Goal: Information Seeking & Learning: Find specific fact

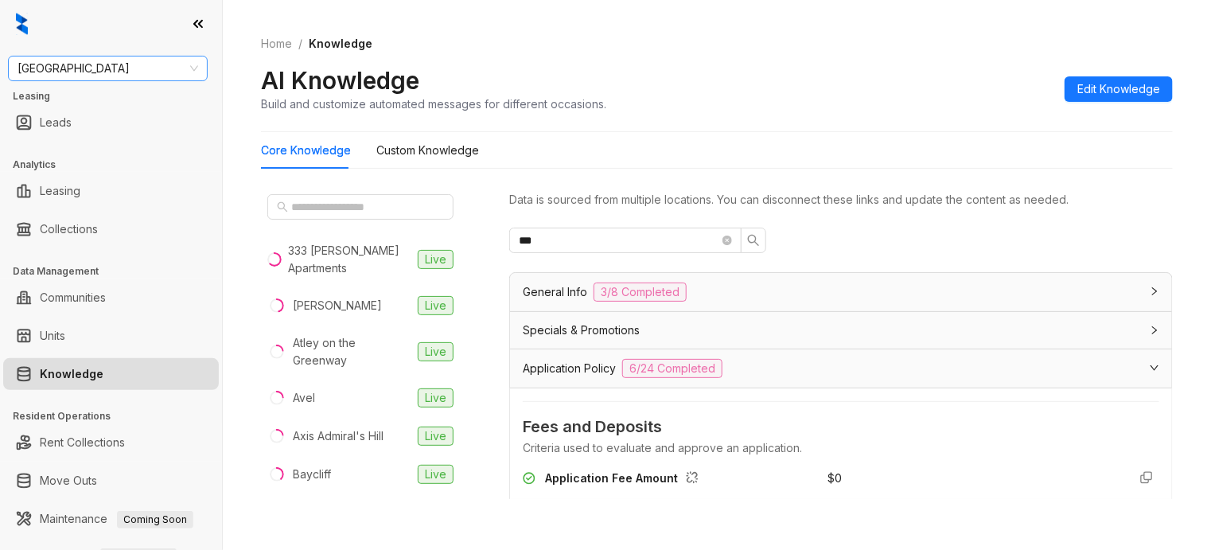
scroll to position [1492, 0]
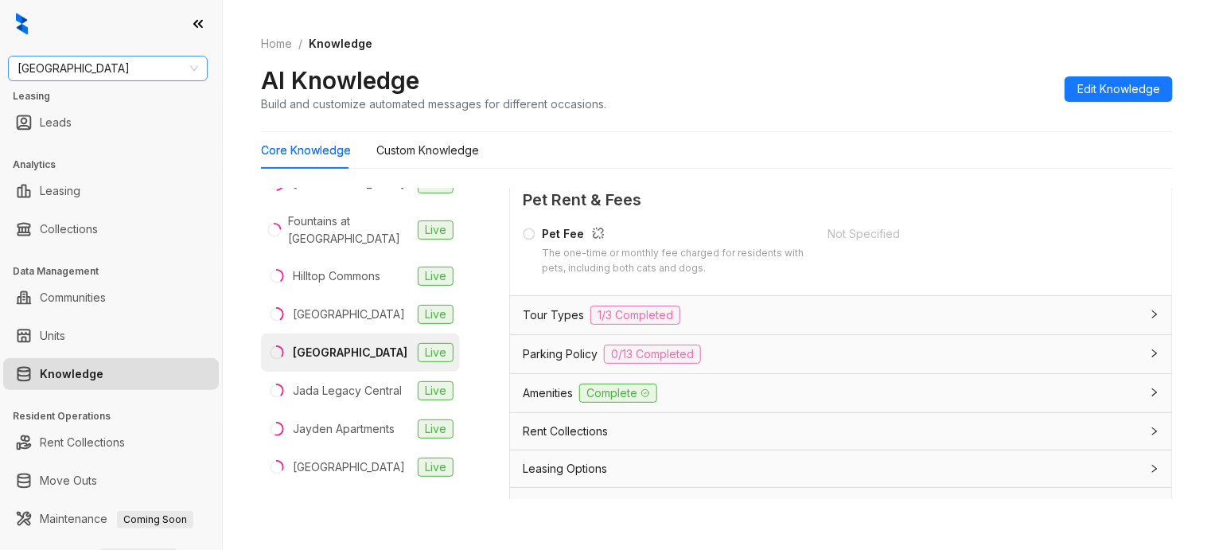
click at [157, 72] on span "Fairfield" at bounding box center [108, 68] width 181 height 24
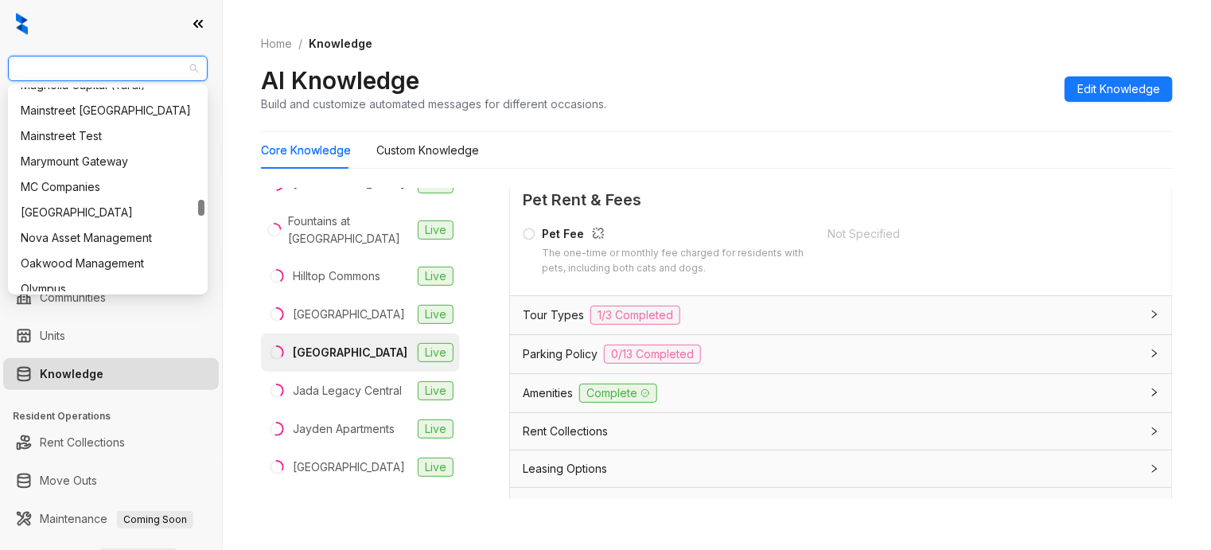
scroll to position [1392, 0]
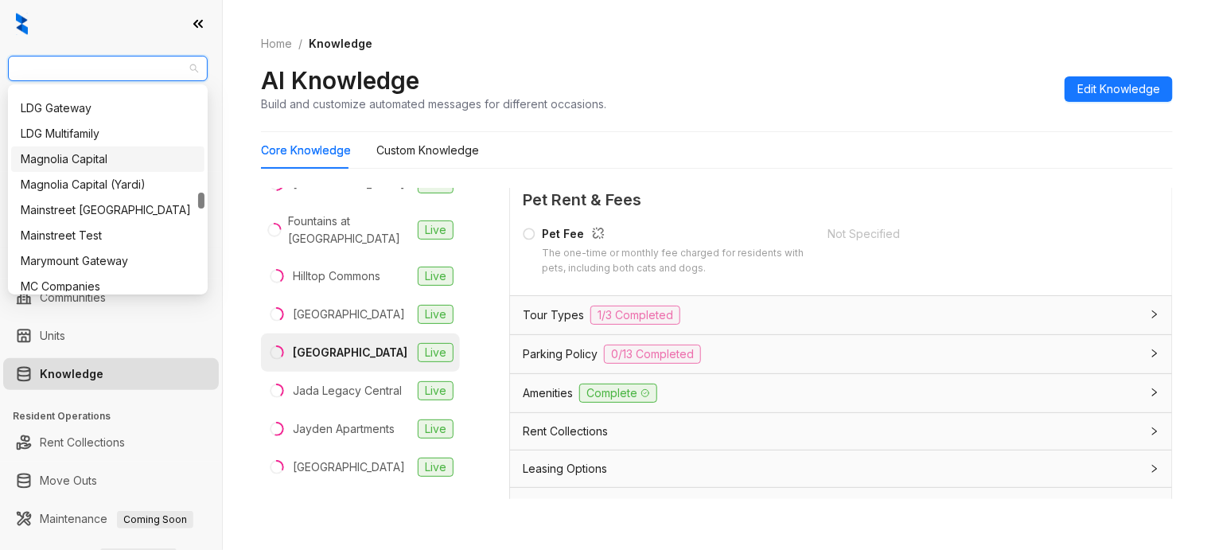
click at [95, 149] on div "Magnolia Capital" at bounding box center [107, 158] width 193 height 25
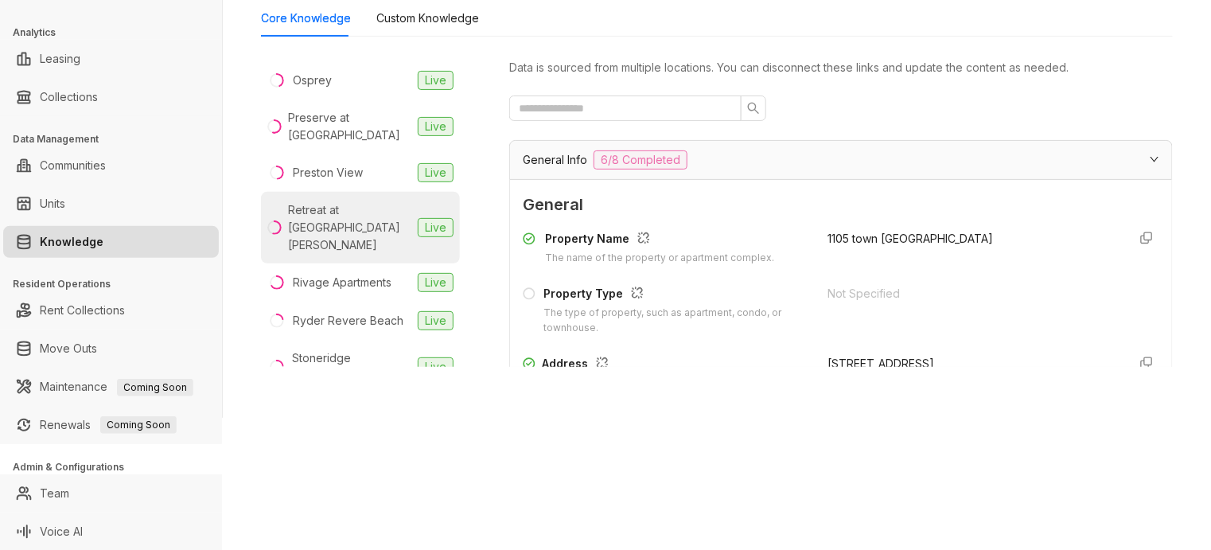
scroll to position [1492, 0]
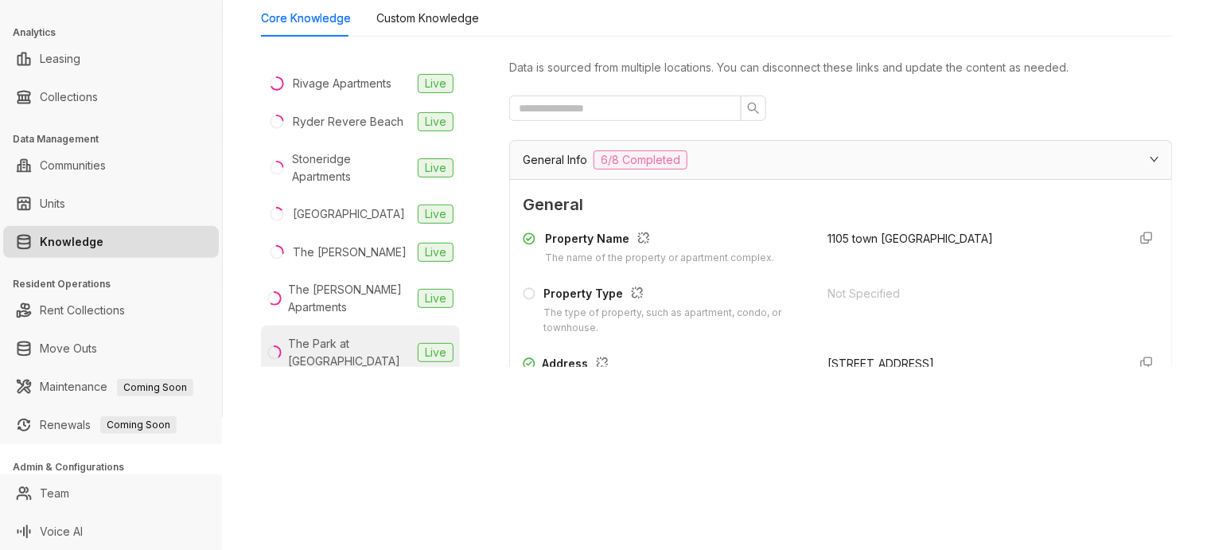
click at [336, 354] on div "The Park at Murano" at bounding box center [349, 352] width 123 height 35
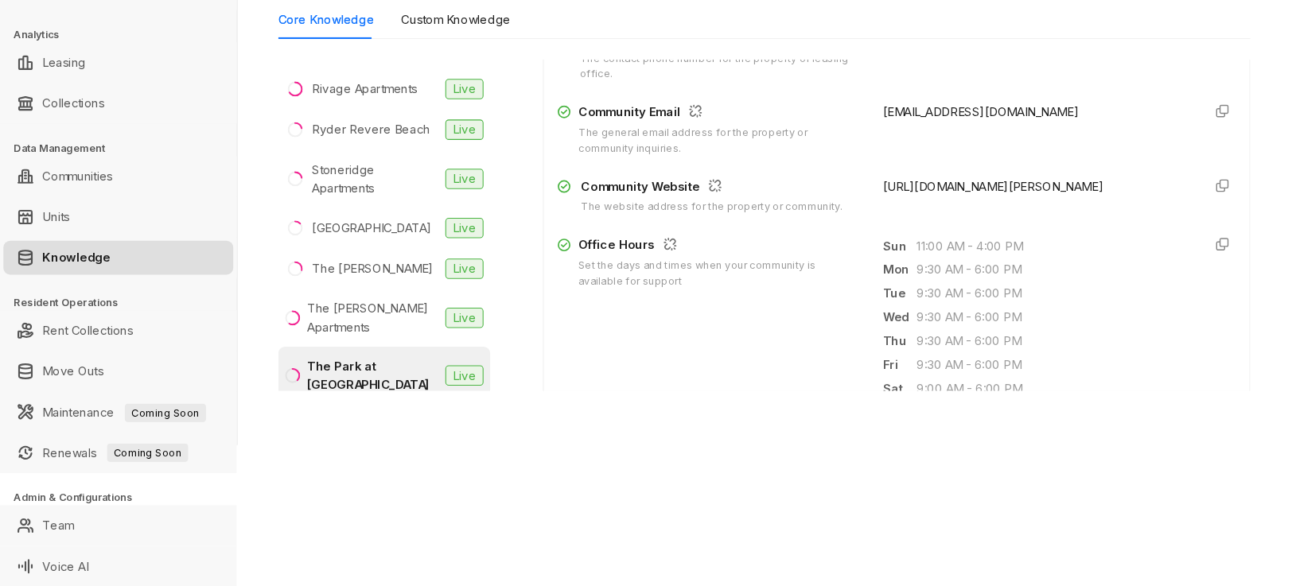
scroll to position [398, 0]
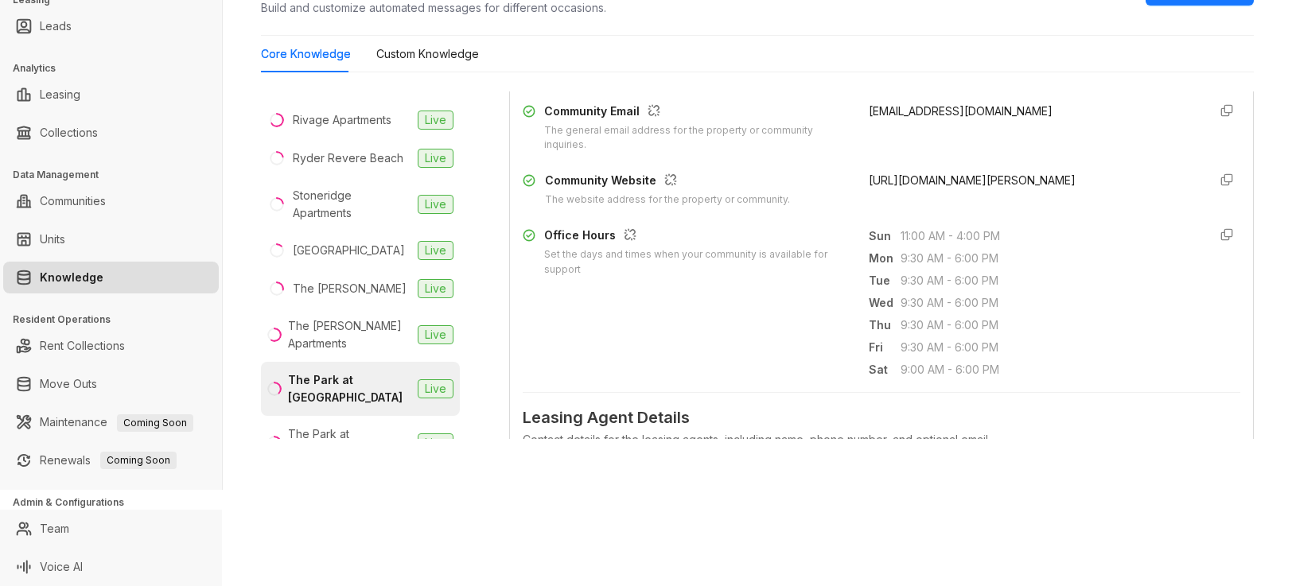
drag, startPoint x: 1197, startPoint y: 0, endPoint x: 790, endPoint y: 491, distance: 637.9
click at [344, 530] on div "Magnolia Capital Leasing Leads Analytics Leasing Collections Data Management Co…" at bounding box center [646, 293] width 1292 height 586
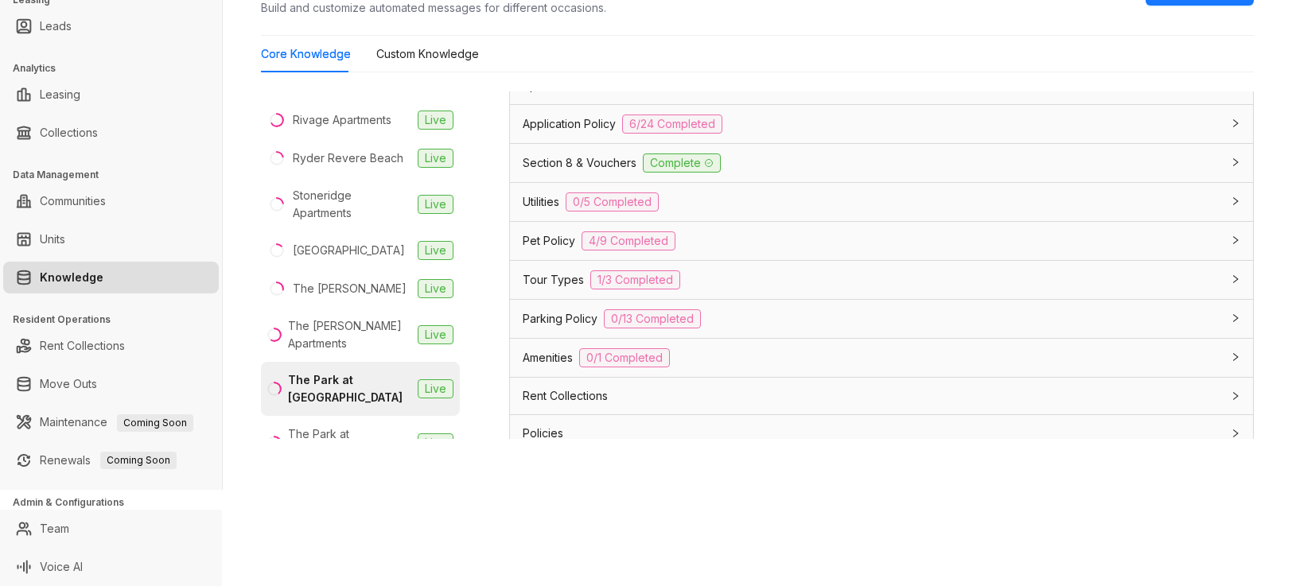
scroll to position [1352, 0]
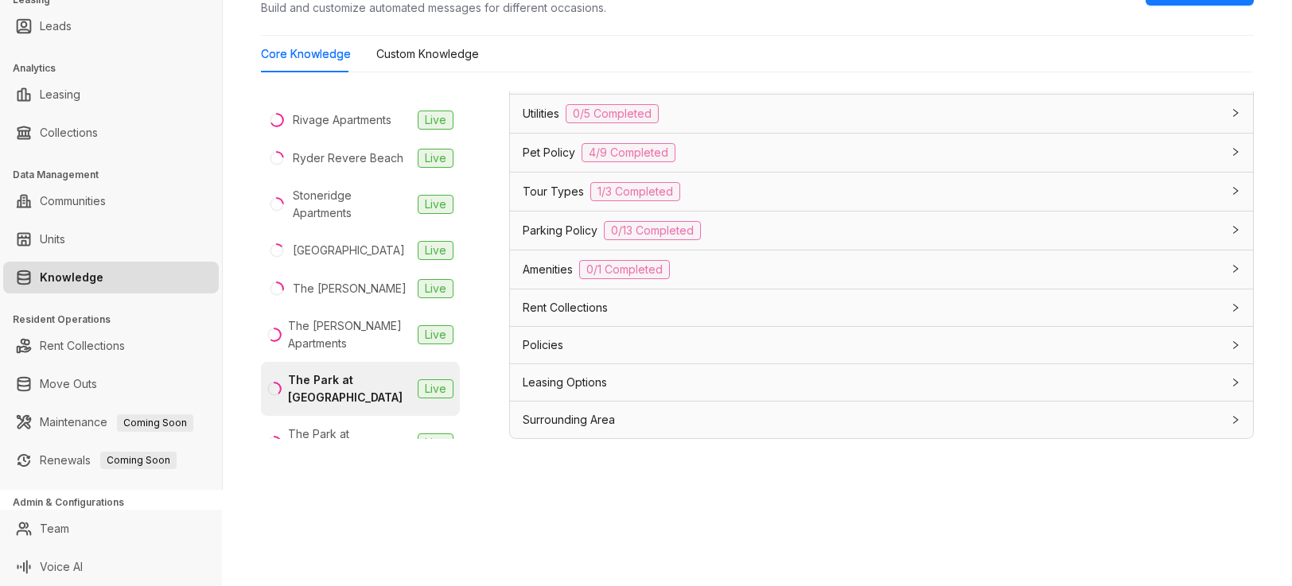
click at [682, 310] on div "Rent Collections" at bounding box center [872, 308] width 699 height 18
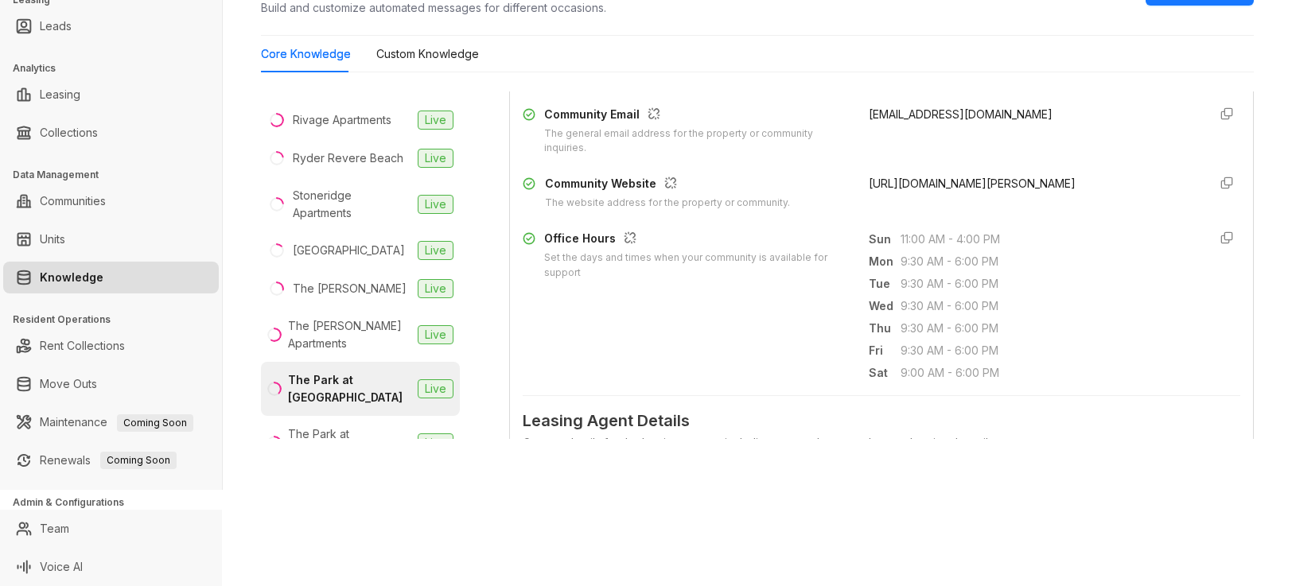
scroll to position [0, 0]
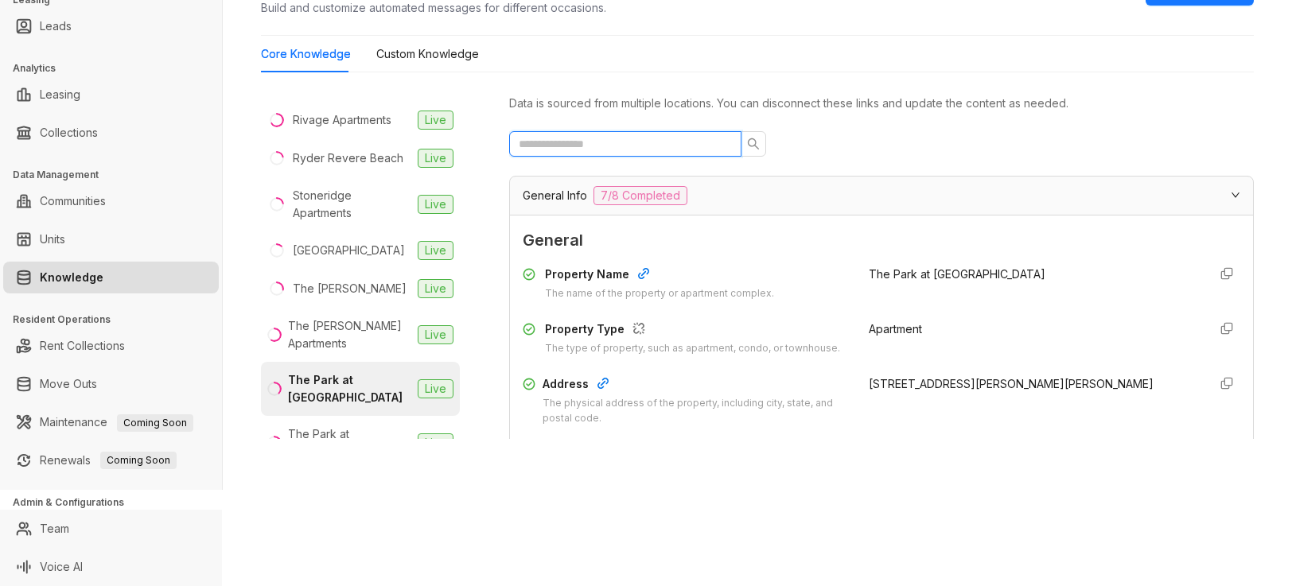
click at [600, 144] on input "text" at bounding box center [619, 144] width 200 height 18
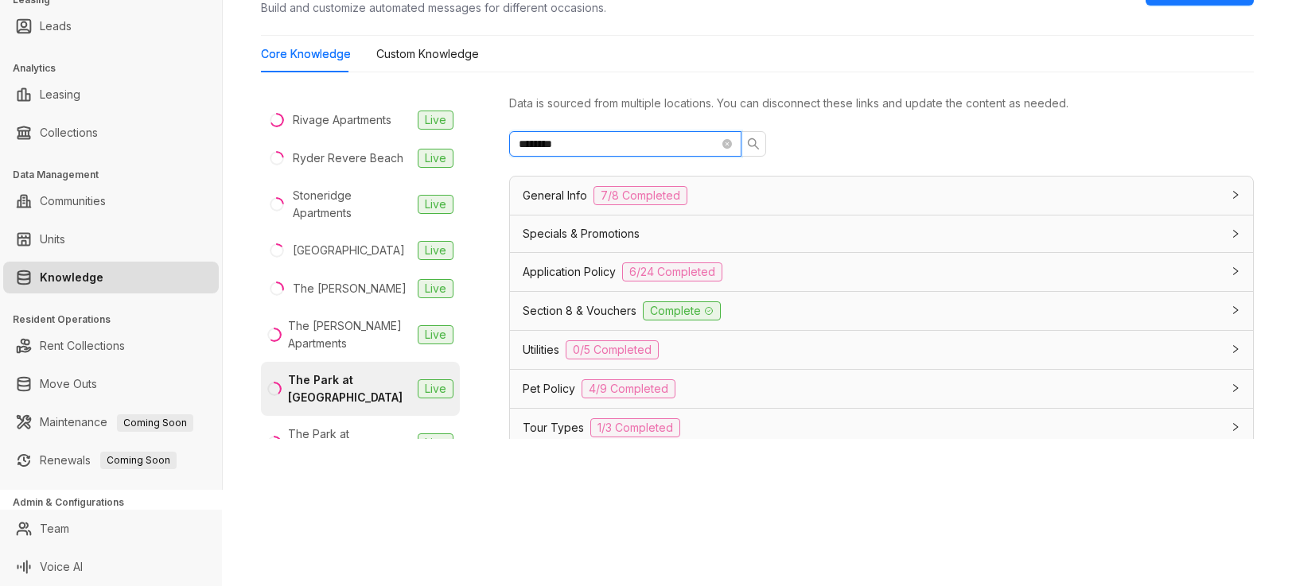
scroll to position [243, 0]
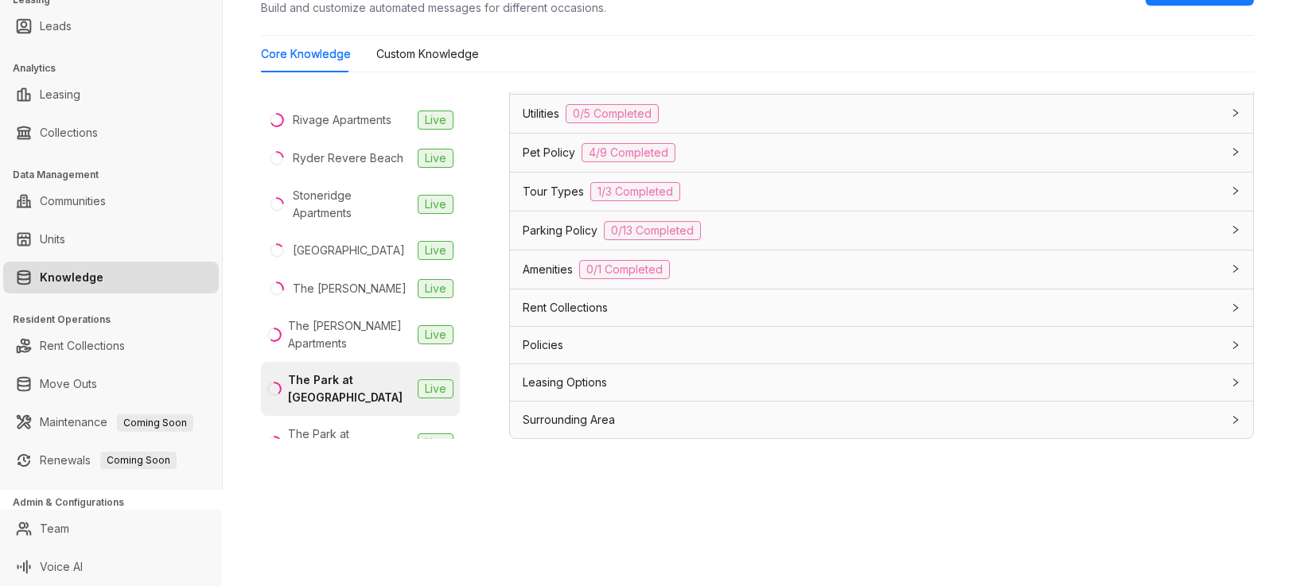
type input "********"
click at [609, 294] on div "Rent Collections" at bounding box center [881, 308] width 743 height 37
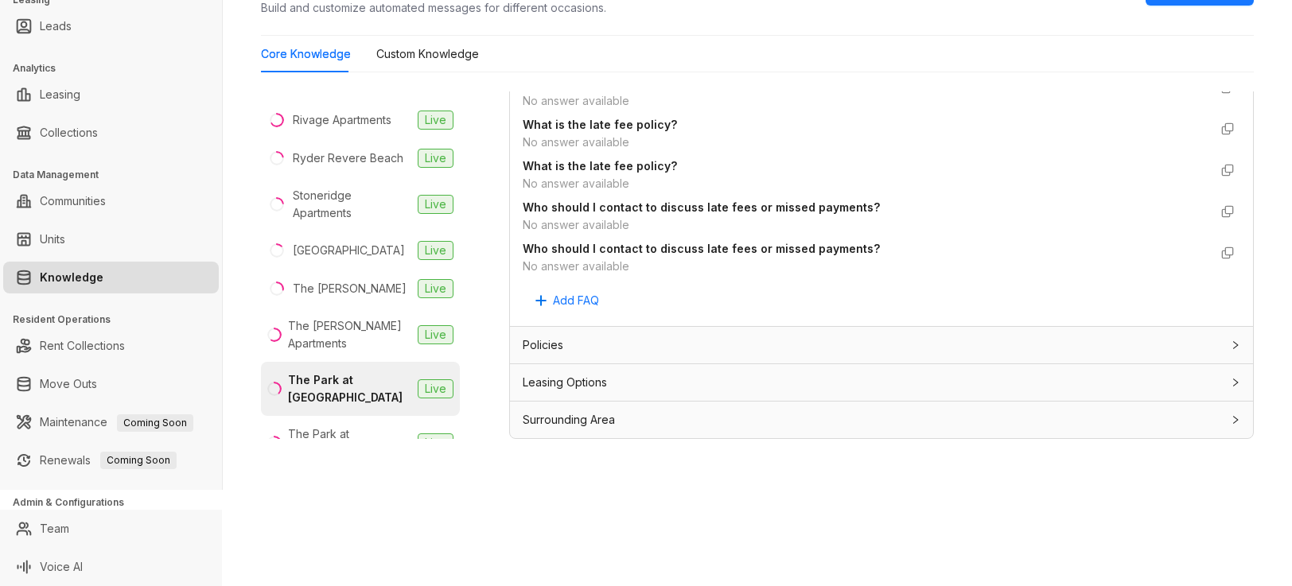
scroll to position [0, 0]
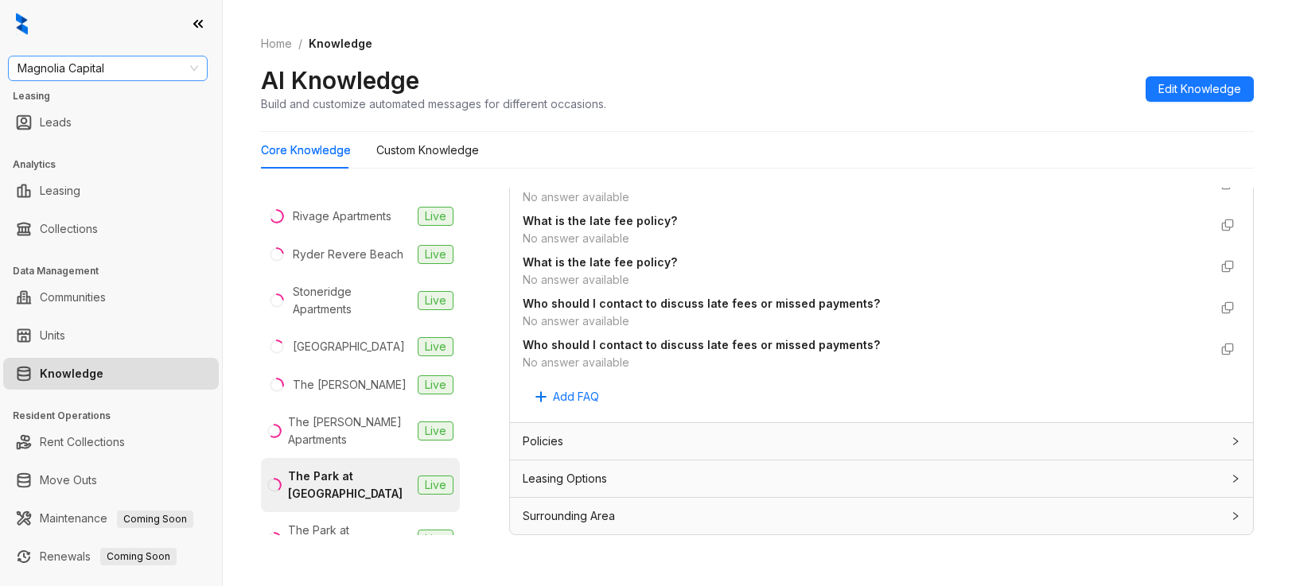
click at [166, 75] on span "Magnolia Capital" at bounding box center [108, 68] width 181 height 24
type input "****"
click at [125, 103] on div "Case and Associates" at bounding box center [108, 100] width 174 height 18
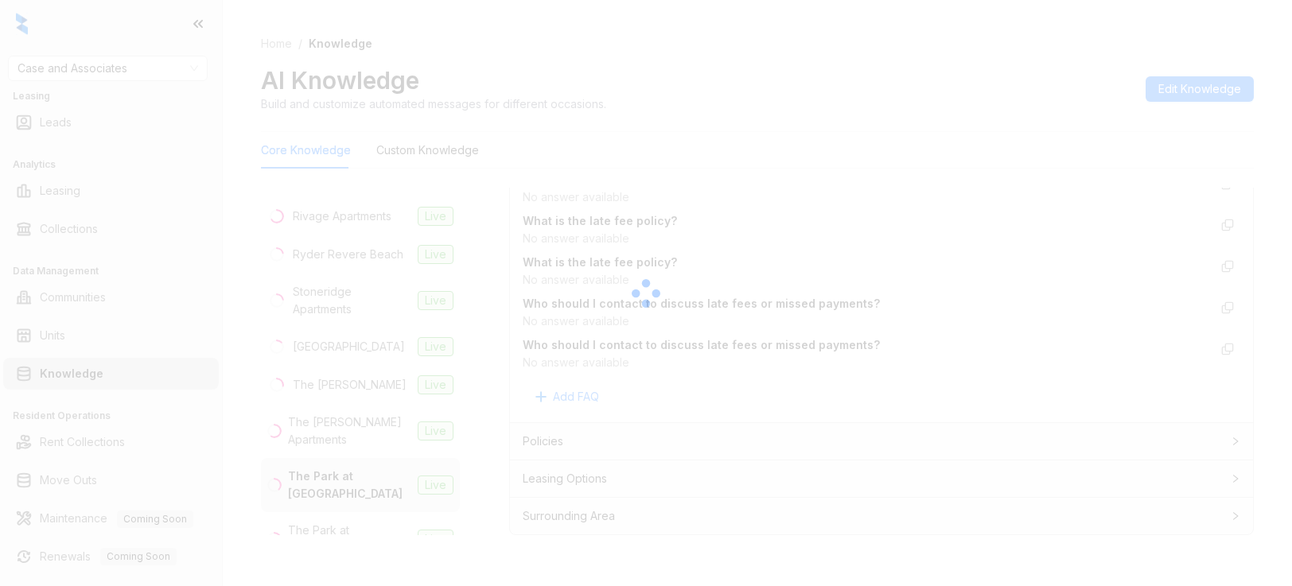
click at [1210, 119] on div at bounding box center [646, 293] width 1292 height 586
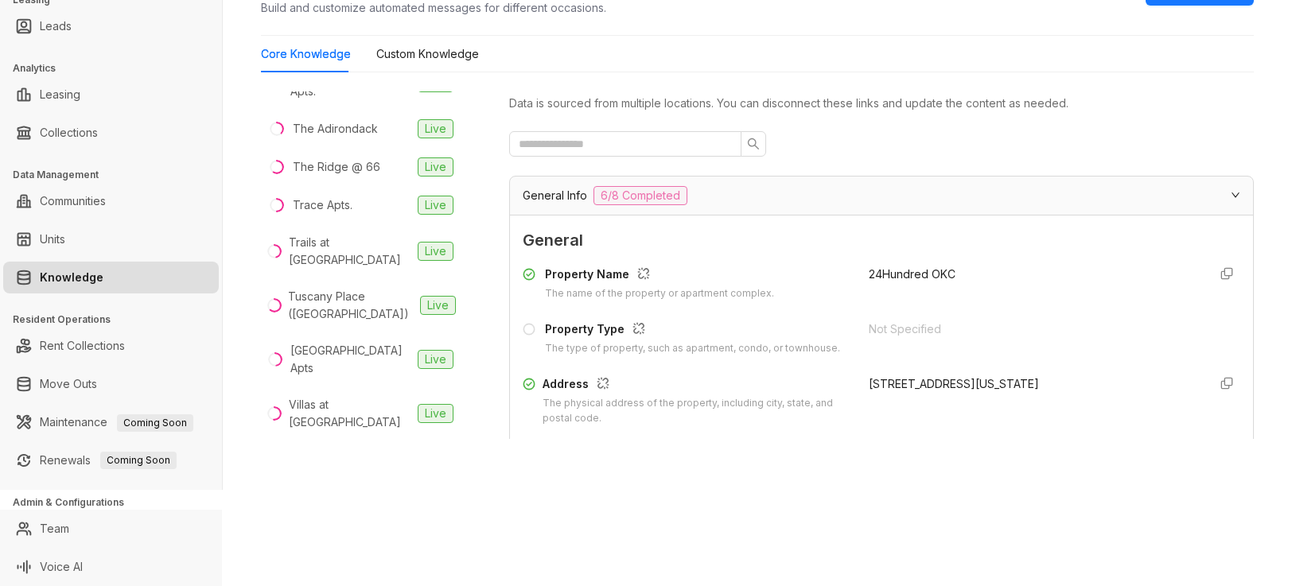
scroll to position [3394, 0]
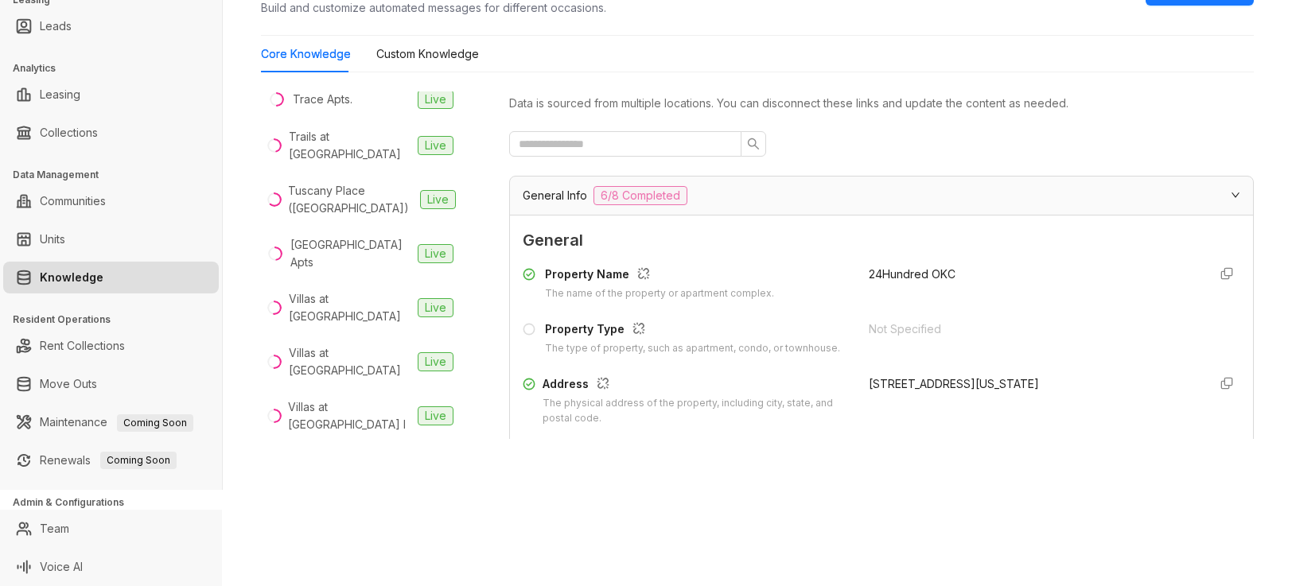
click at [351, 70] on div "The Ridge @ 66" at bounding box center [337, 62] width 88 height 18
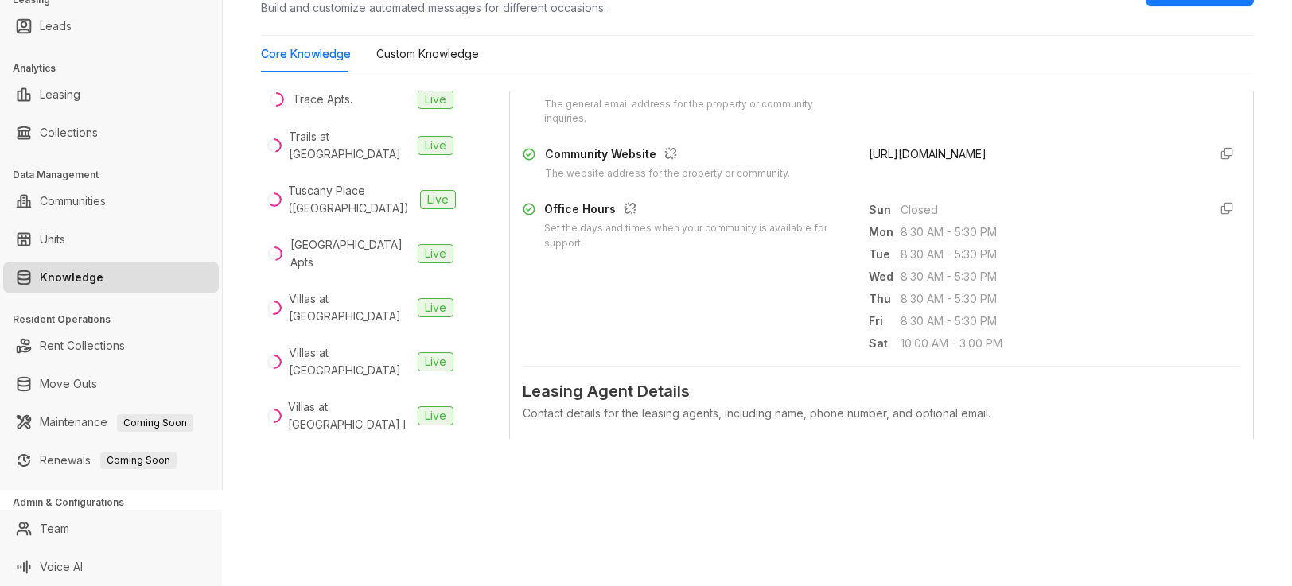
scroll to position [212, 0]
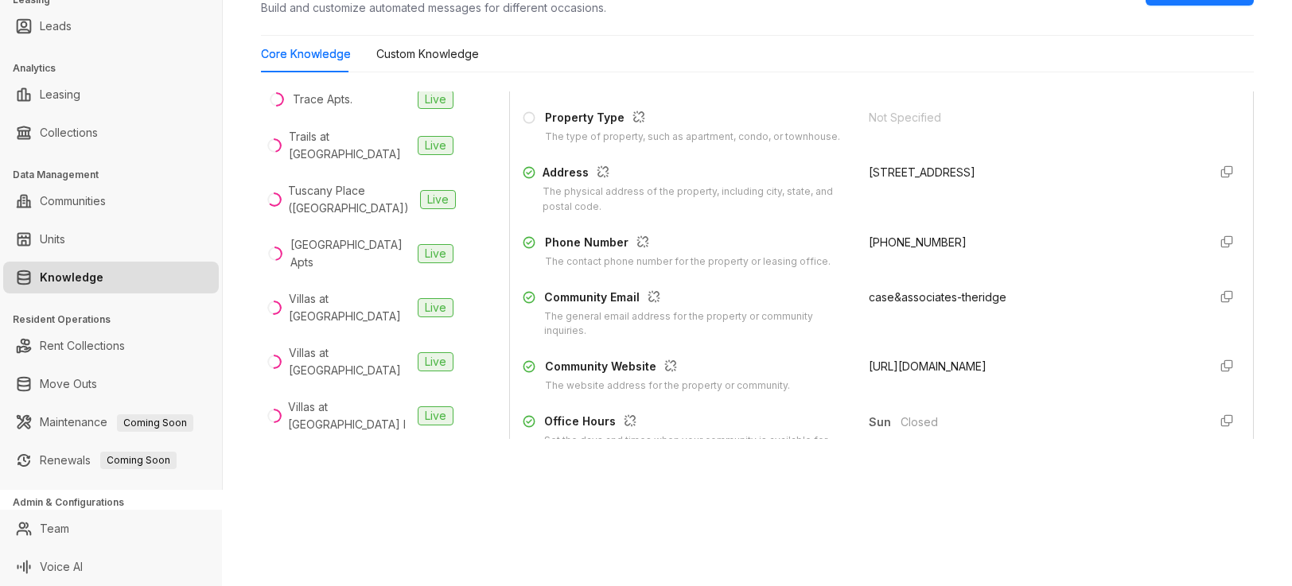
click at [904, 249] on span "+14056746286" at bounding box center [918, 242] width 98 height 14
drag, startPoint x: 904, startPoint y: 261, endPoint x: 837, endPoint y: 252, distance: 67.4
click at [837, 252] on div "Phone Number The contact phone number for the property or leasing office. +1405…" at bounding box center [882, 252] width 718 height 36
copy span "+14056746286"
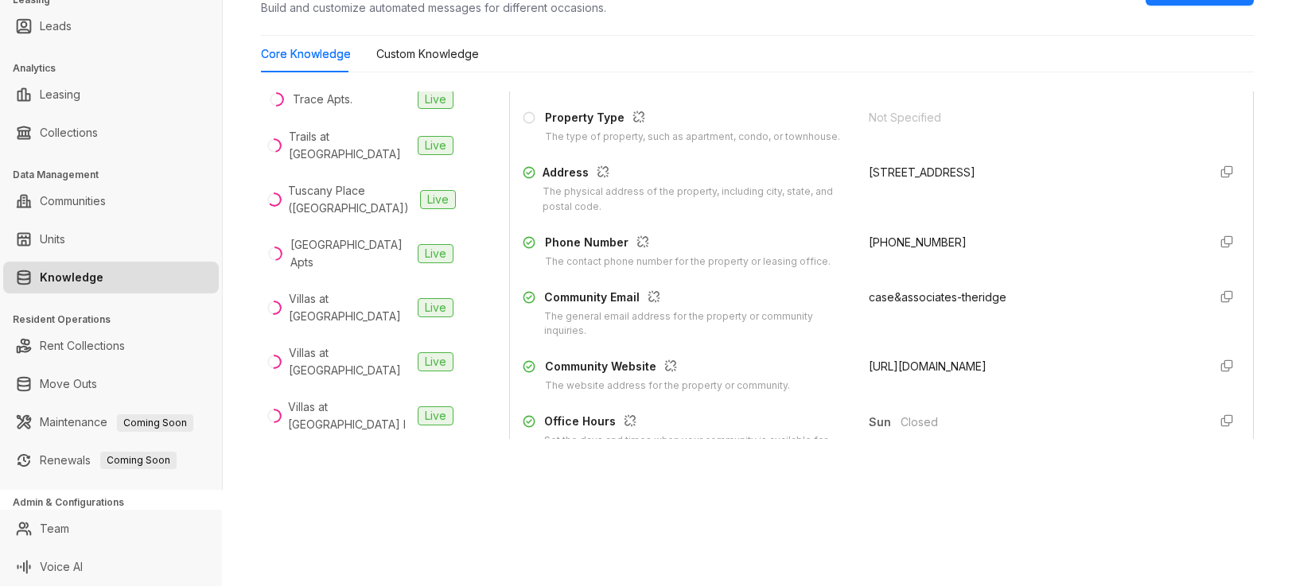
click at [924, 304] on span "case&associates-theridge" at bounding box center [938, 297] width 138 height 14
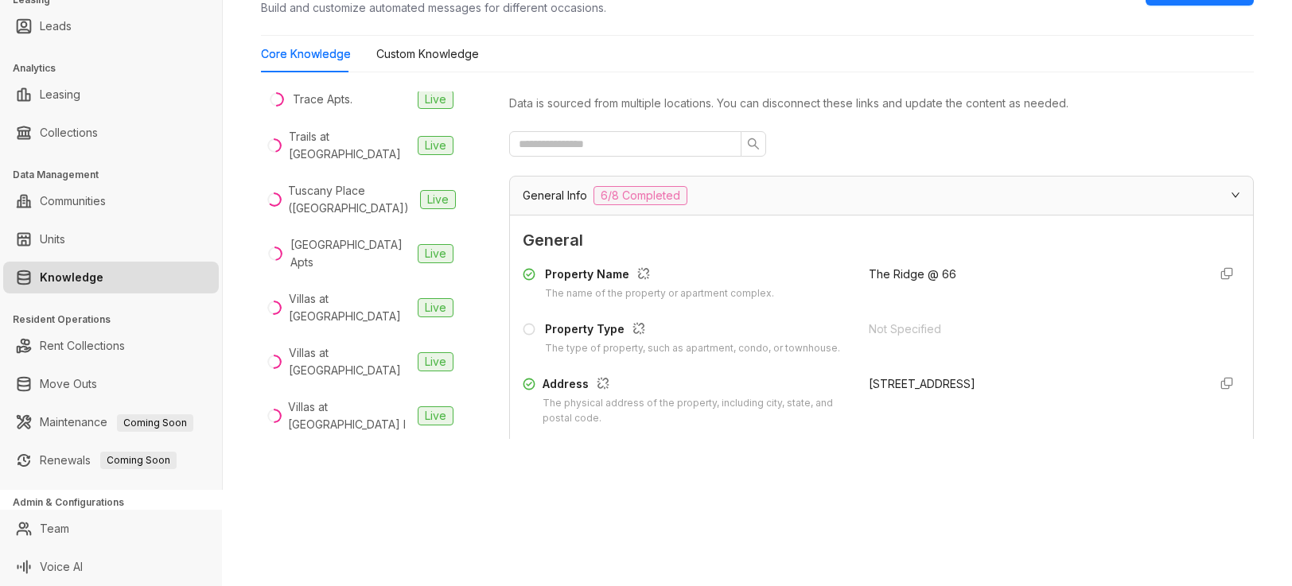
scroll to position [0, 0]
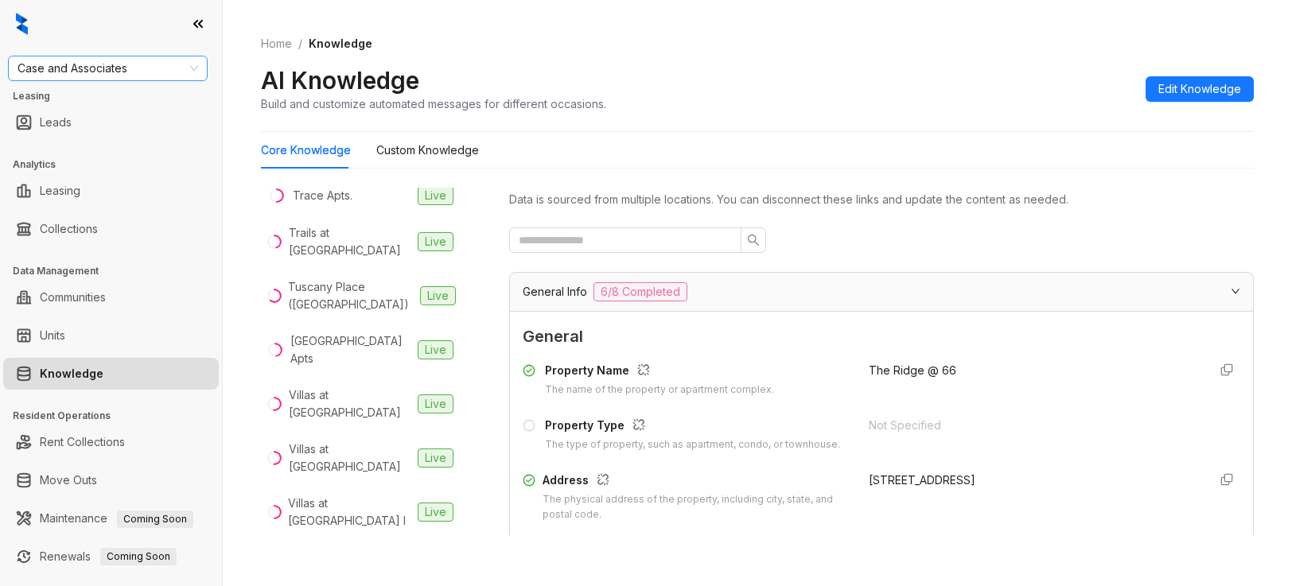
click at [115, 74] on span "Case and Associates" at bounding box center [108, 68] width 181 height 24
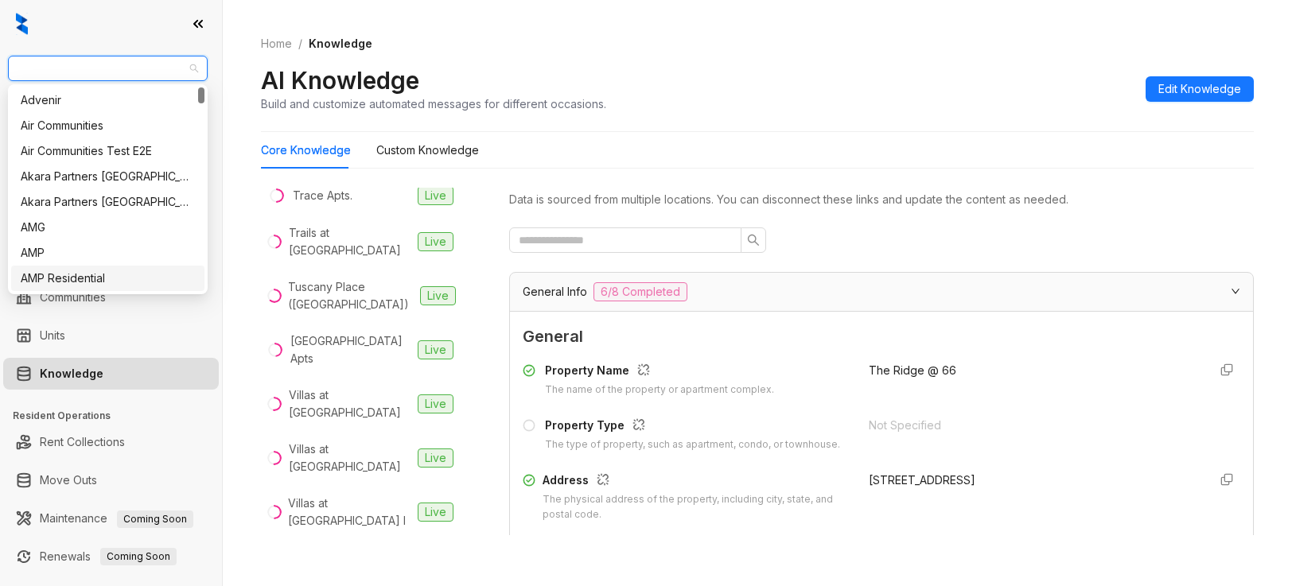
scroll to position [318, 0]
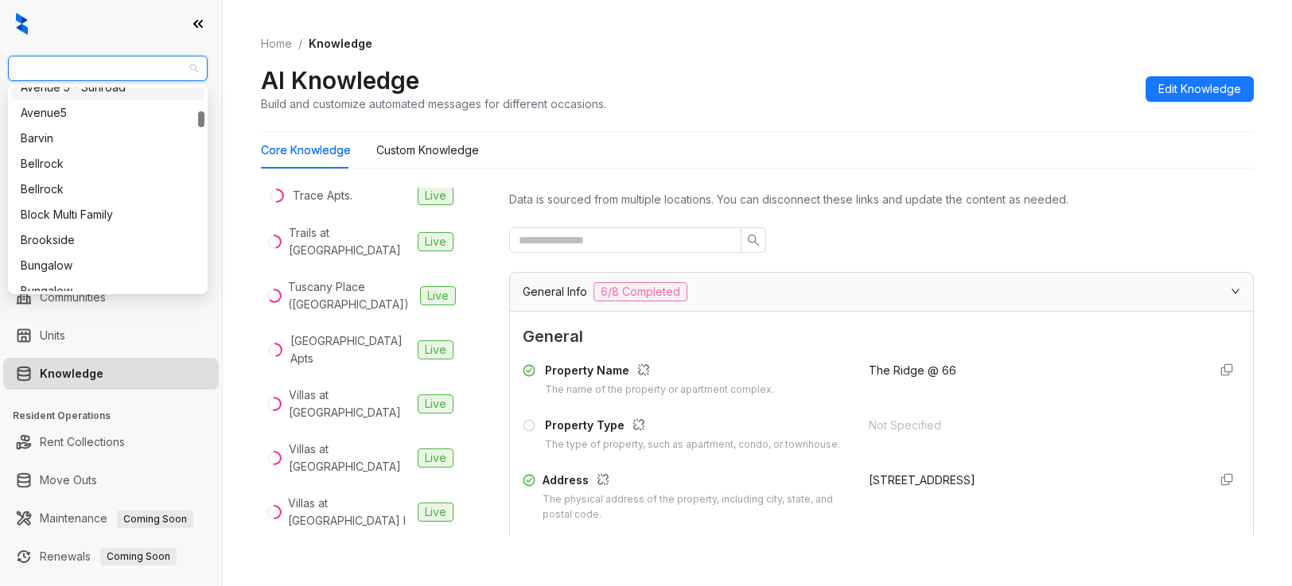
click at [86, 62] on span "Case and Associates" at bounding box center [108, 68] width 181 height 24
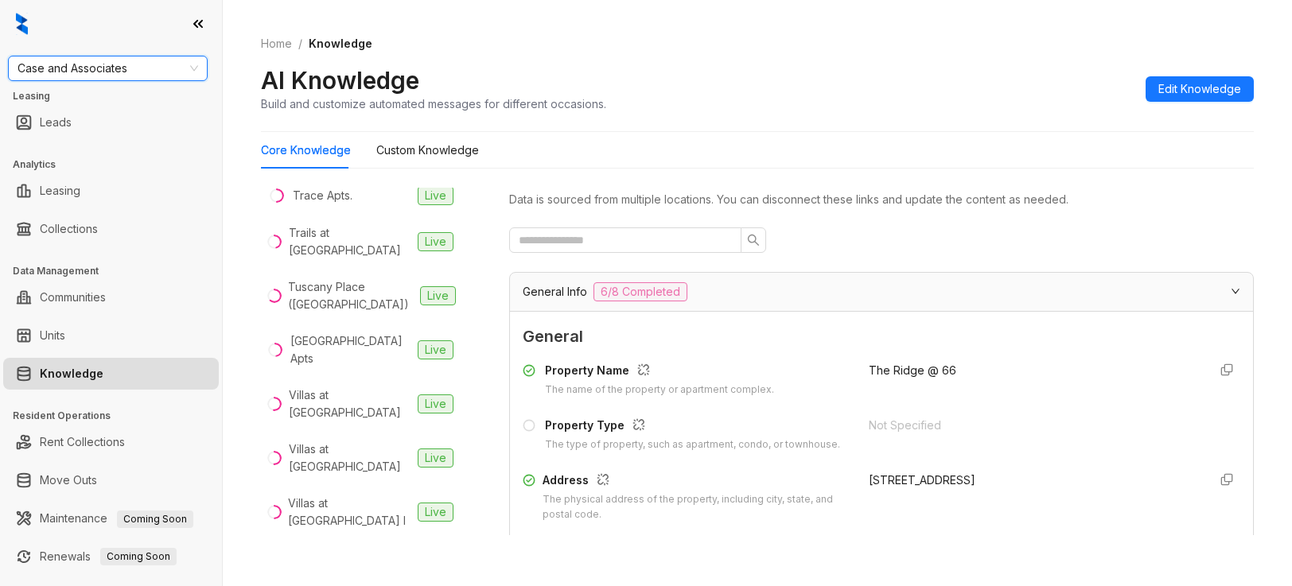
click at [86, 62] on span "Case and Associates" at bounding box center [108, 68] width 181 height 24
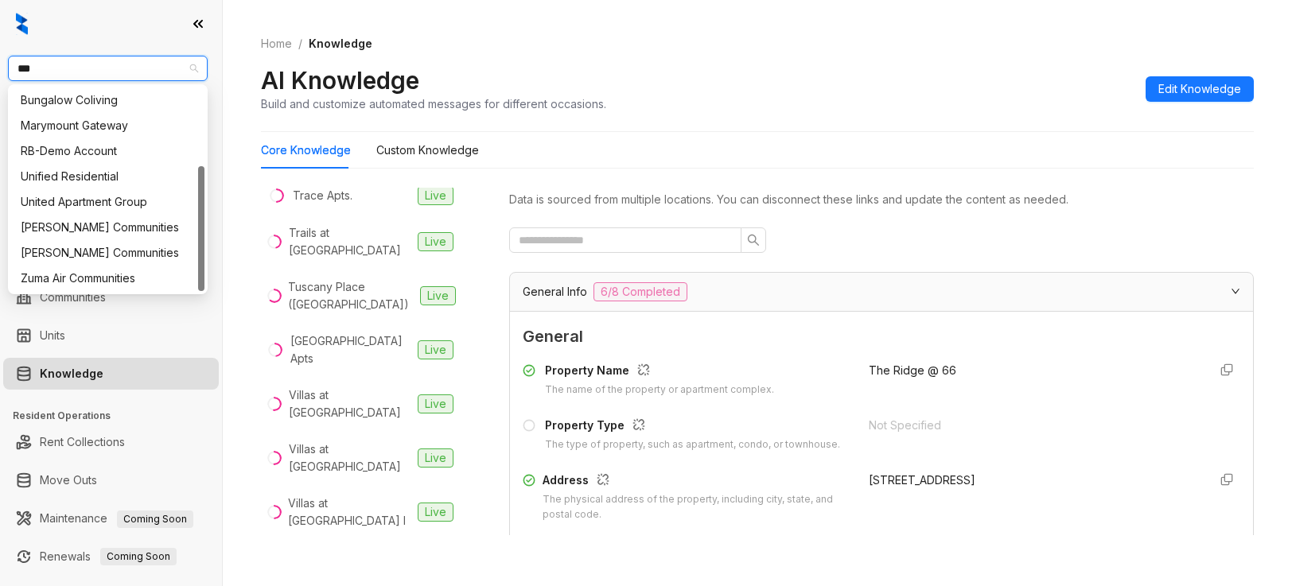
scroll to position [0, 0]
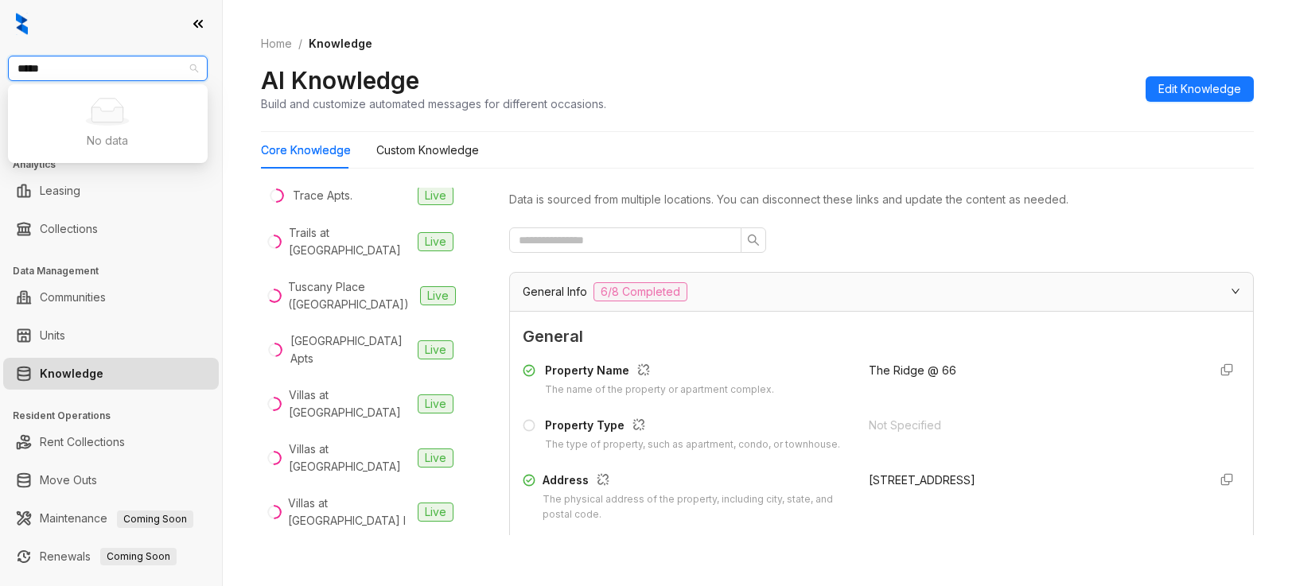
click at [119, 107] on icon at bounding box center [107, 114] width 31 height 15
type input "****"
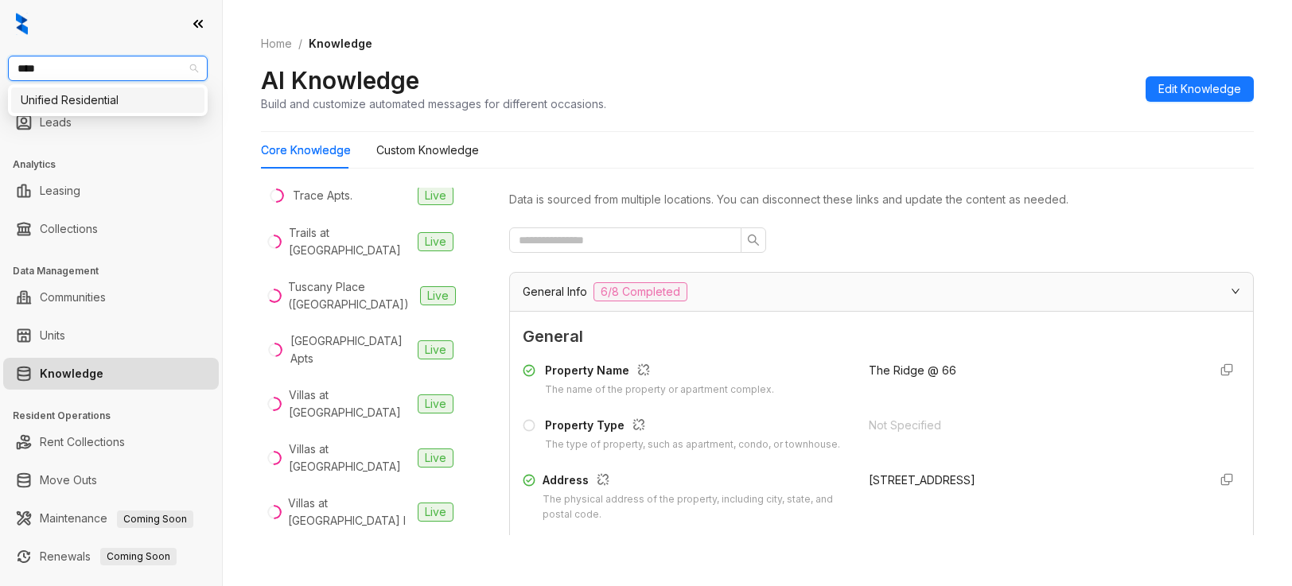
click at [111, 97] on div "Unified Residential" at bounding box center [108, 100] width 174 height 18
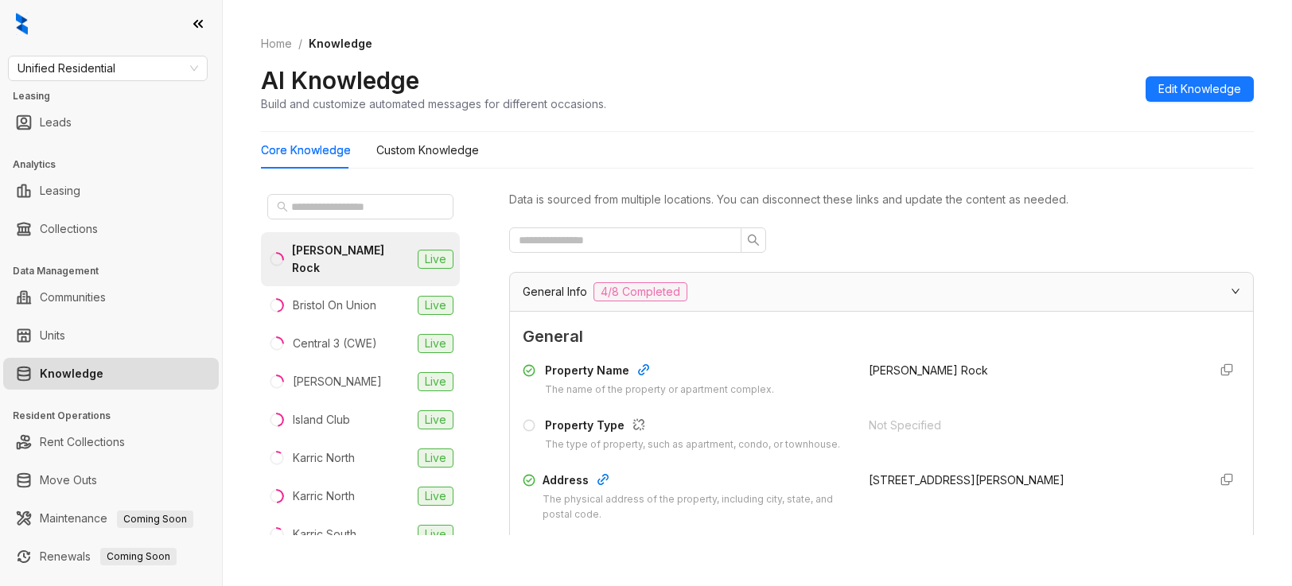
click at [297, 191] on div at bounding box center [360, 207] width 199 height 38
click at [304, 198] on span at bounding box center [360, 206] width 186 height 25
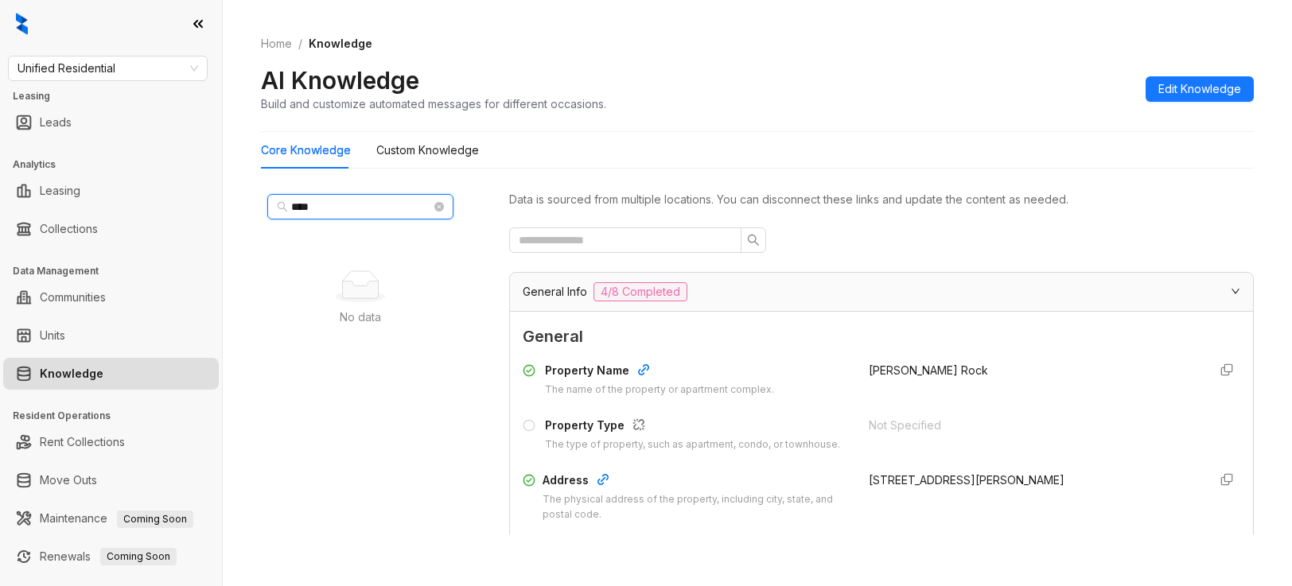
click at [329, 207] on input "****" at bounding box center [361, 207] width 140 height 18
click at [329, 207] on input "***" at bounding box center [361, 207] width 140 height 18
type input "*"
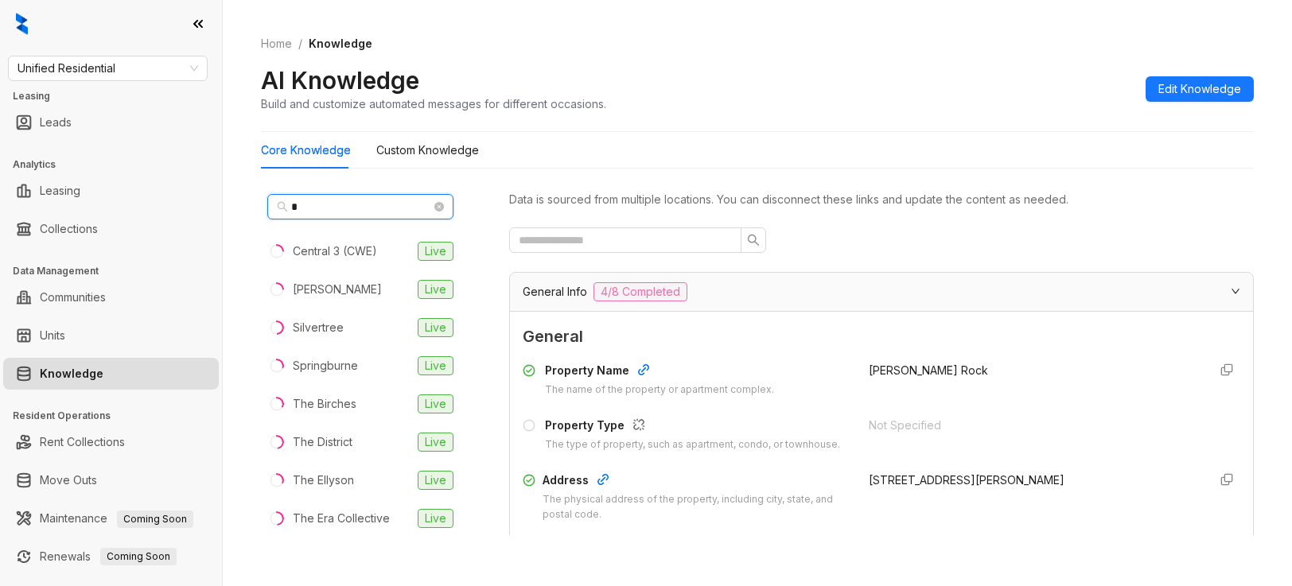
click at [329, 207] on input "*" at bounding box center [361, 207] width 140 height 18
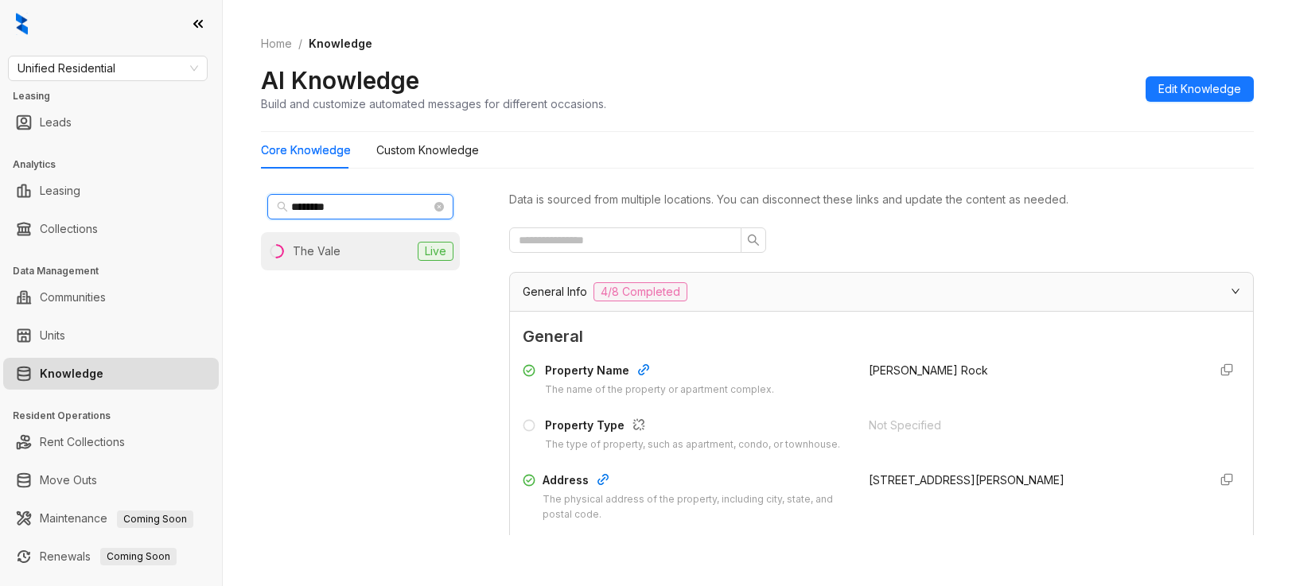
type input "********"
click at [373, 239] on li "The Vale Live" at bounding box center [360, 251] width 199 height 38
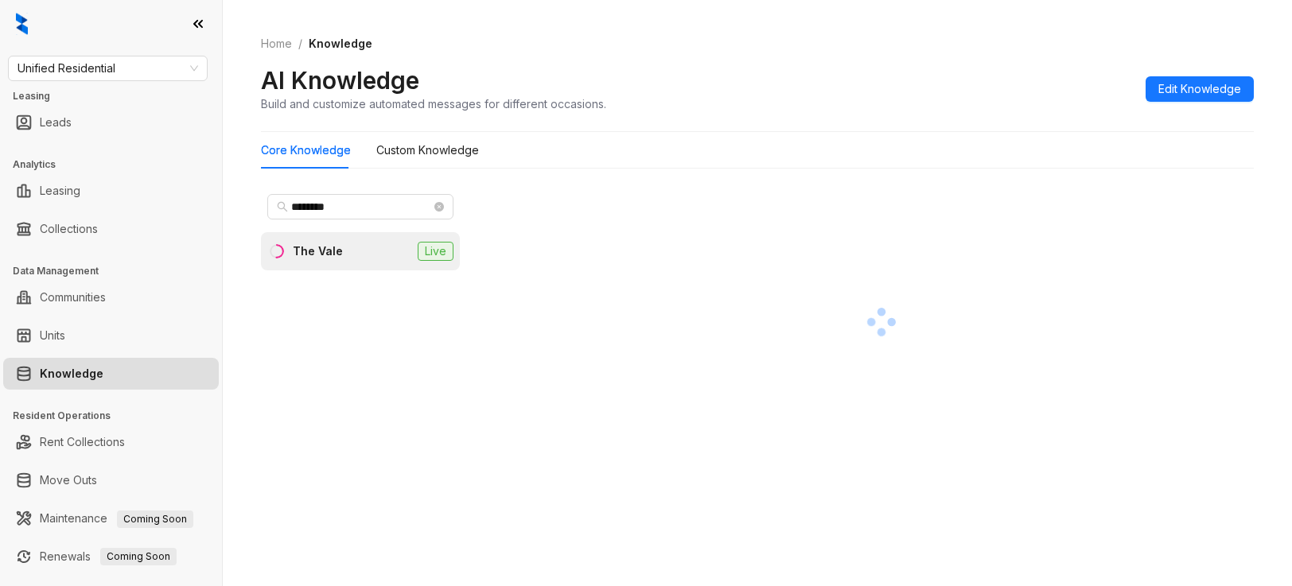
click at [373, 239] on li "The Vale Live" at bounding box center [360, 251] width 199 height 38
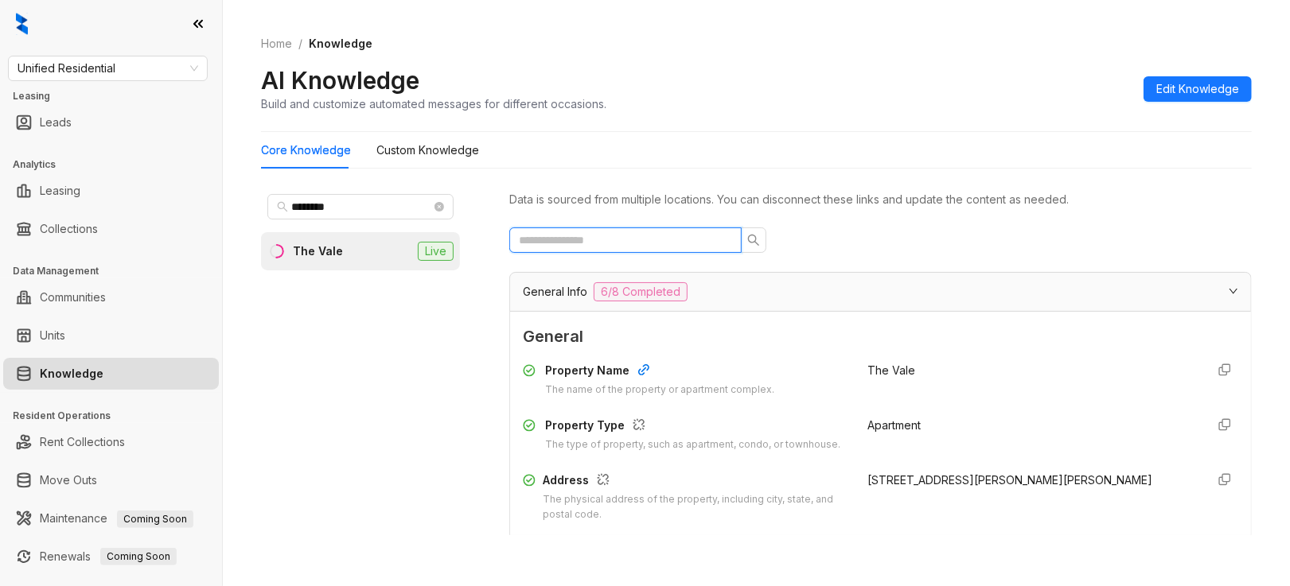
click at [637, 243] on input "text" at bounding box center [619, 241] width 200 height 18
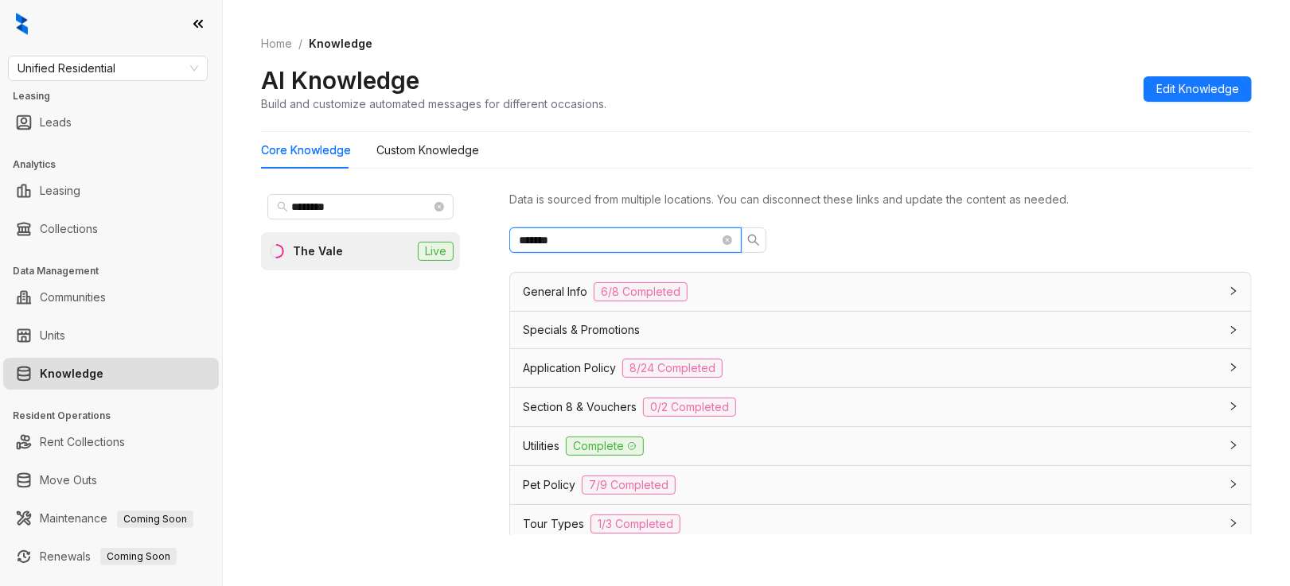
click at [635, 243] on input "*******" at bounding box center [619, 241] width 200 height 18
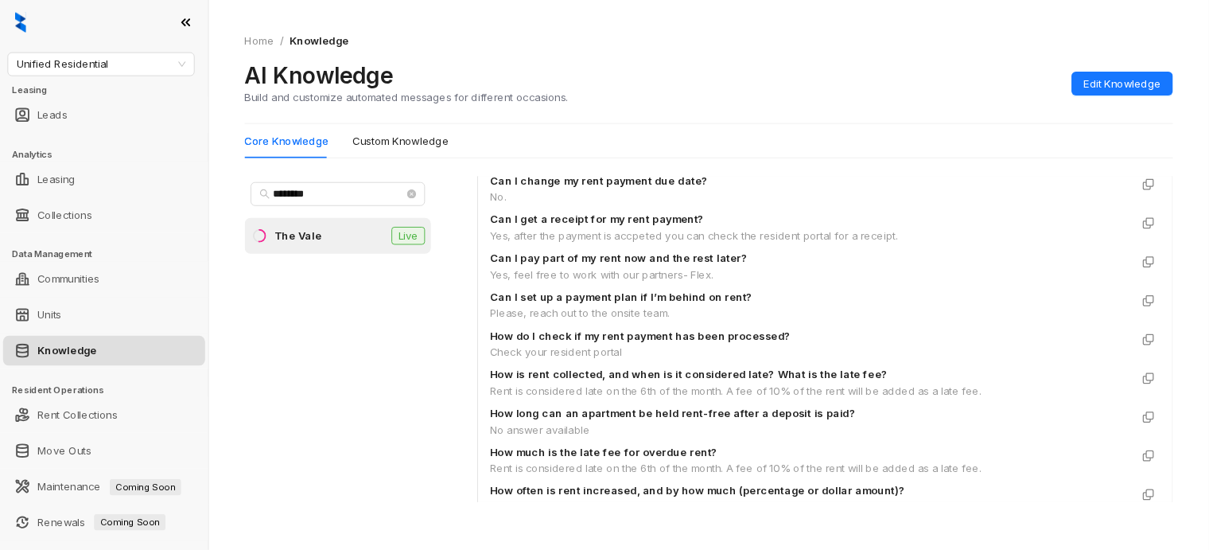
scroll to position [2333, 0]
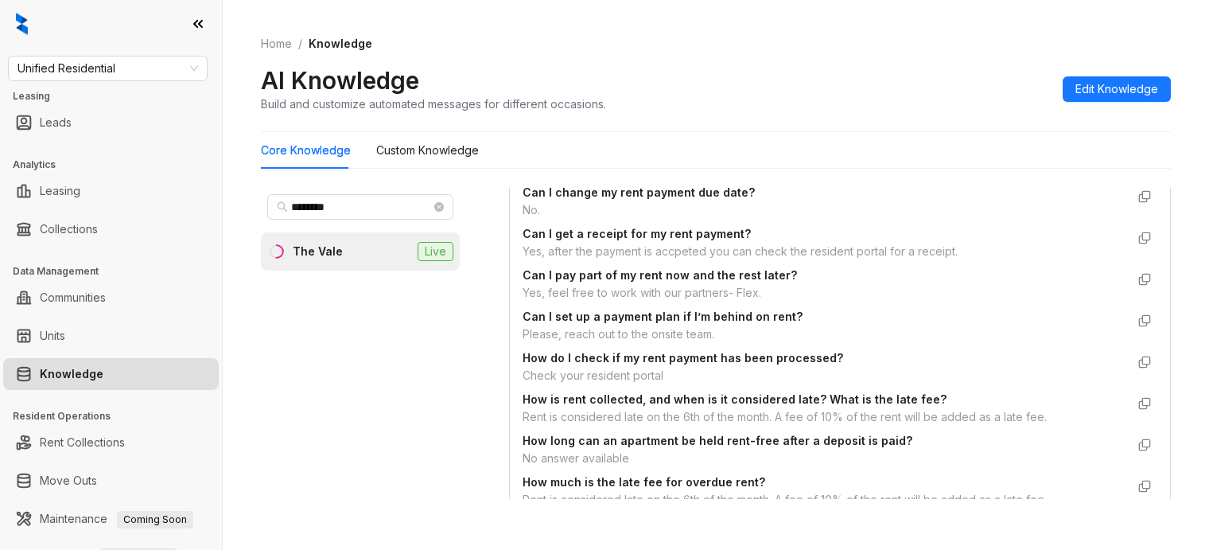
drag, startPoint x: 1214, startPoint y: 2, endPoint x: 732, endPoint y: 76, distance: 487.8
click at [732, 76] on div "AI Knowledge Build and customize automated messages for different occasions. Ed…" at bounding box center [716, 88] width 910 height 47
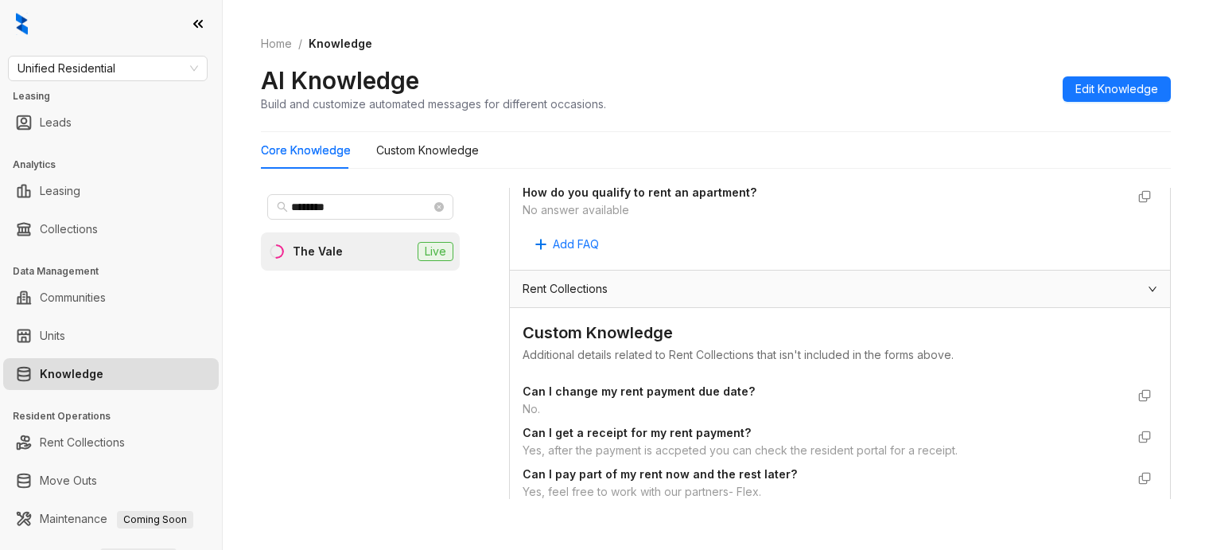
scroll to position [2234, 0]
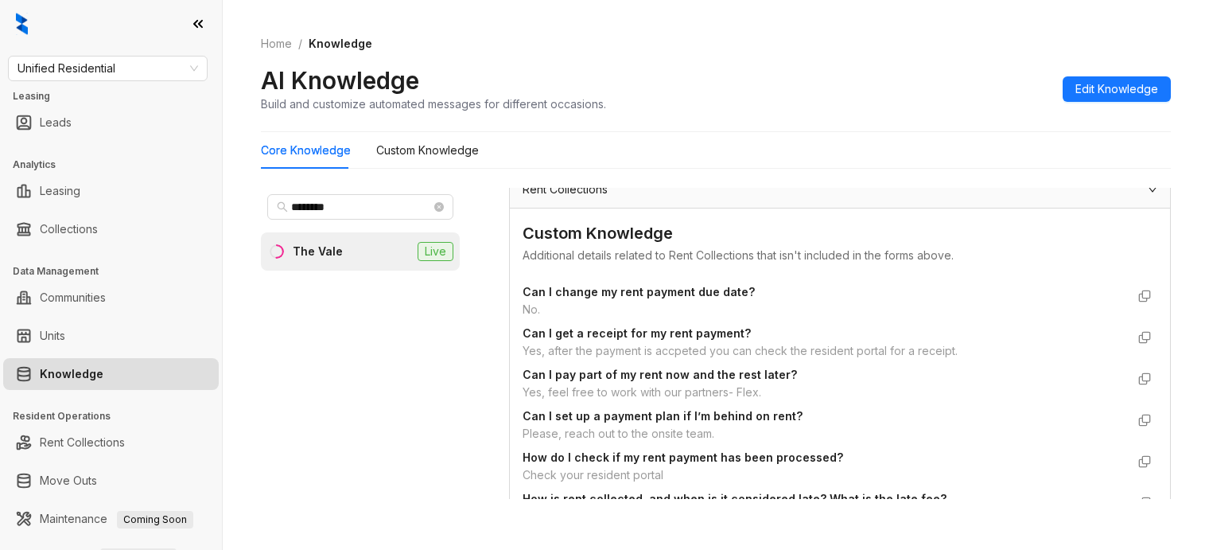
click at [702, 399] on div "Yes, feel free to work with our partners- Flex." at bounding box center [824, 392] width 603 height 18
drag, startPoint x: 702, startPoint y: 399, endPoint x: 567, endPoint y: 338, distance: 148.1
click at [567, 338] on strong "Can I get a receipt for my rent payment?" at bounding box center [637, 333] width 228 height 14
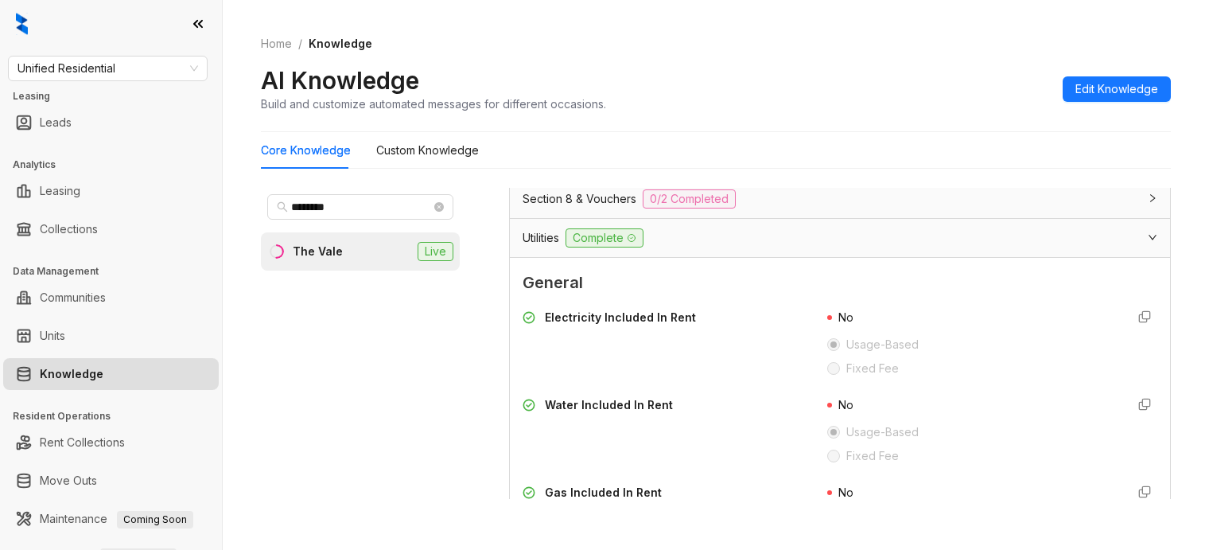
scroll to position [0, 0]
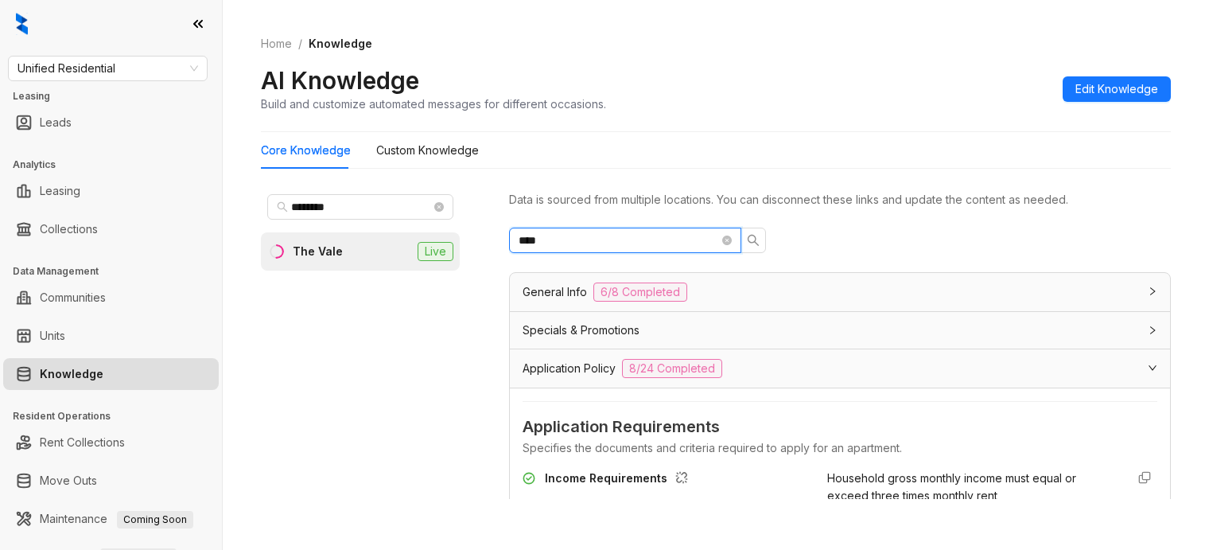
click at [629, 241] on input "****" at bounding box center [619, 241] width 200 height 18
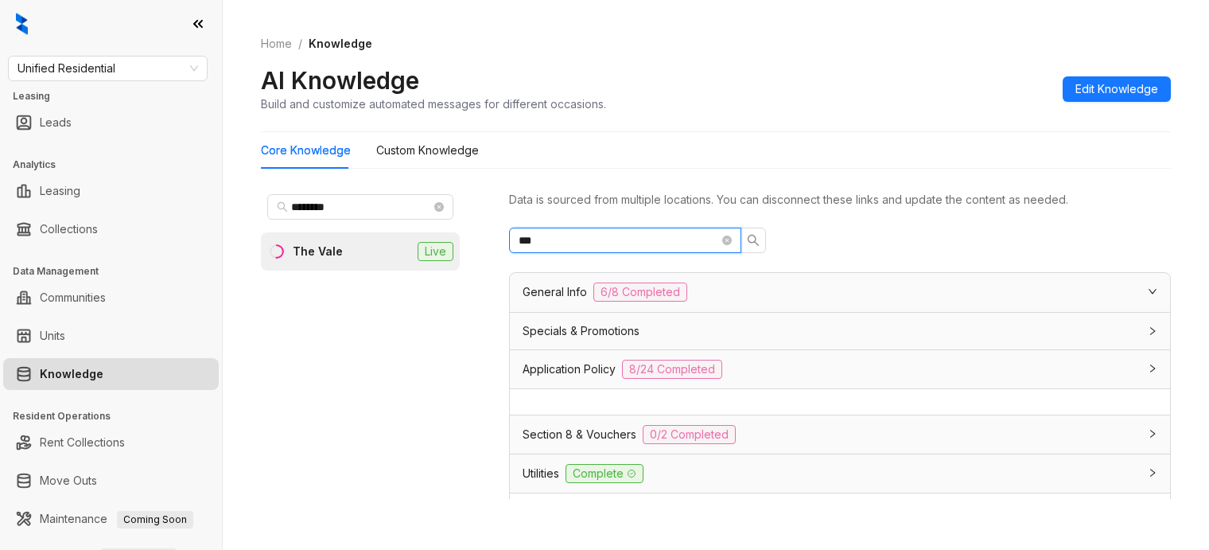
type input "****"
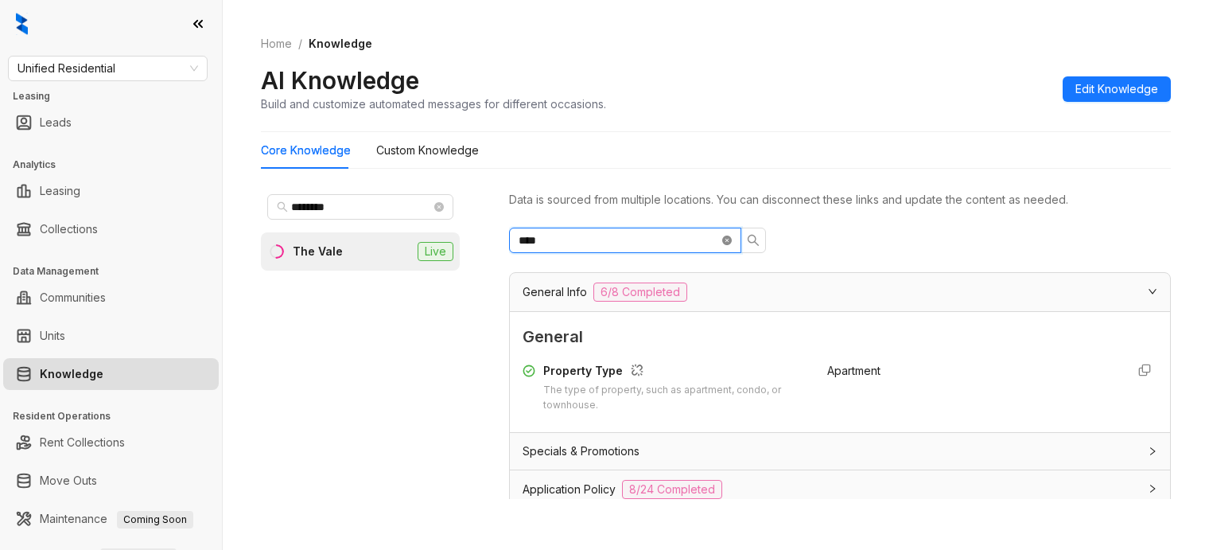
click at [724, 235] on icon "close-circle" at bounding box center [727, 240] width 10 height 10
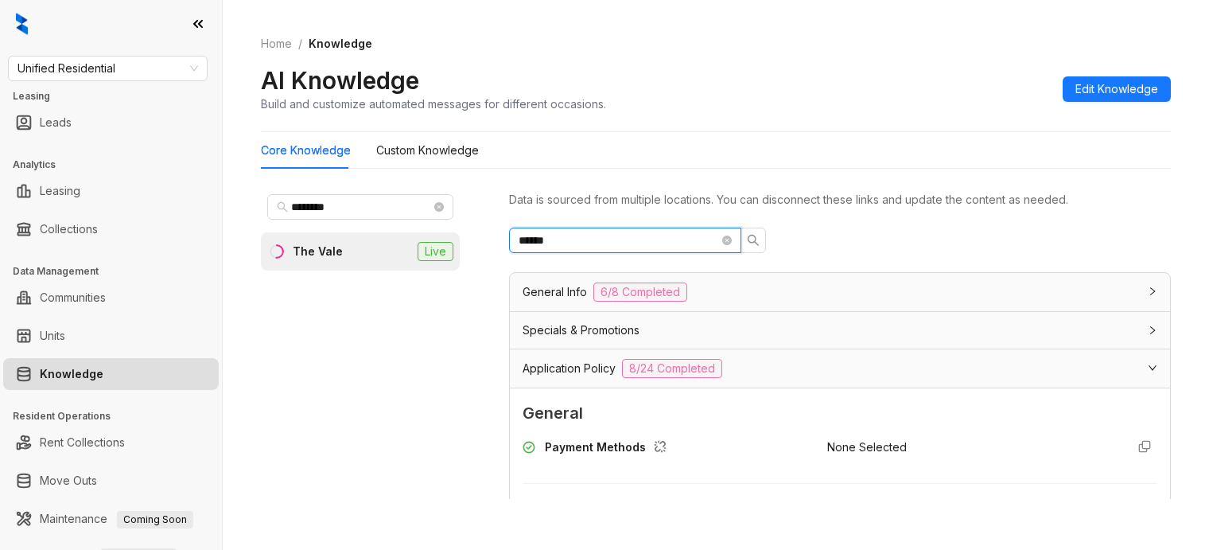
click at [605, 232] on input "******" at bounding box center [619, 241] width 200 height 18
type input "***"
click at [726, 237] on icon "close-circle" at bounding box center [727, 240] width 10 height 10
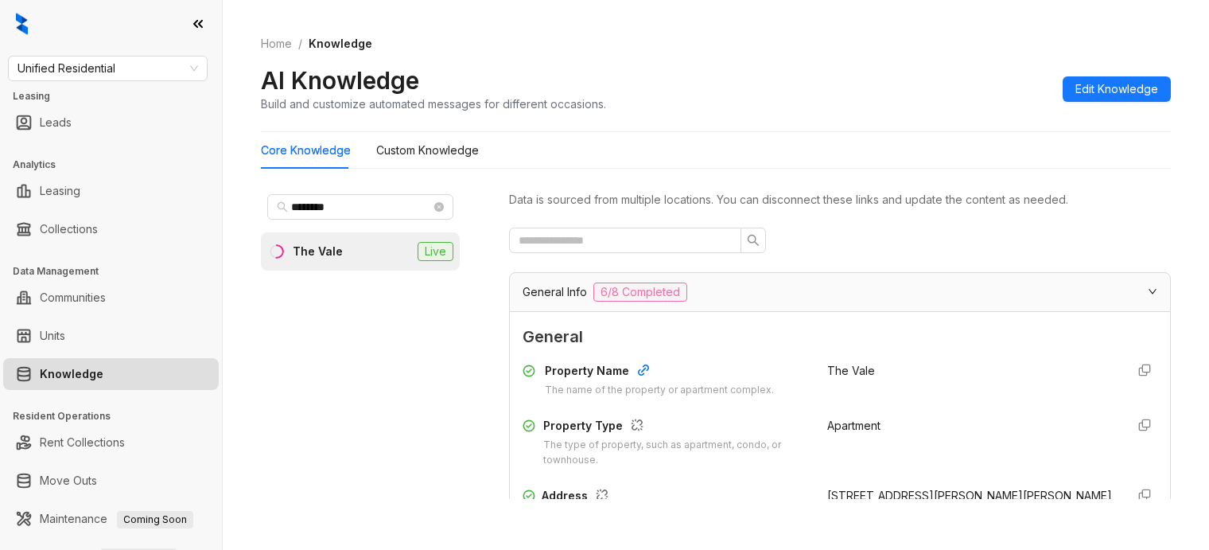
click at [694, 88] on div "AI Knowledge Build and customize automated messages for different occasions. Ed…" at bounding box center [716, 88] width 910 height 47
click at [646, 228] on span at bounding box center [625, 240] width 232 height 25
click at [629, 247] on input "text" at bounding box center [619, 241] width 200 height 18
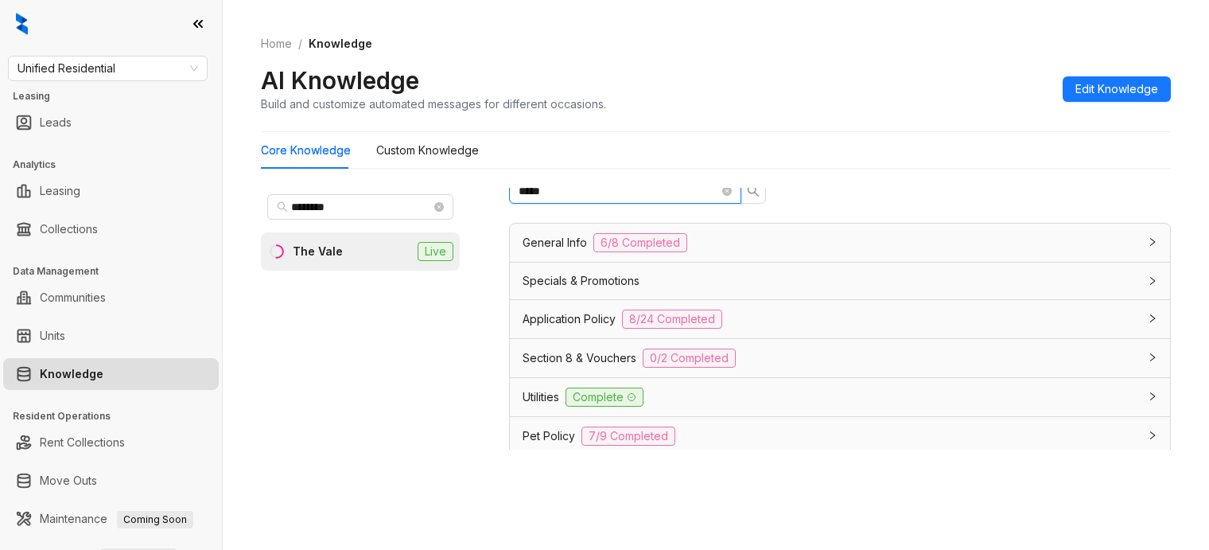
scroll to position [278, 0]
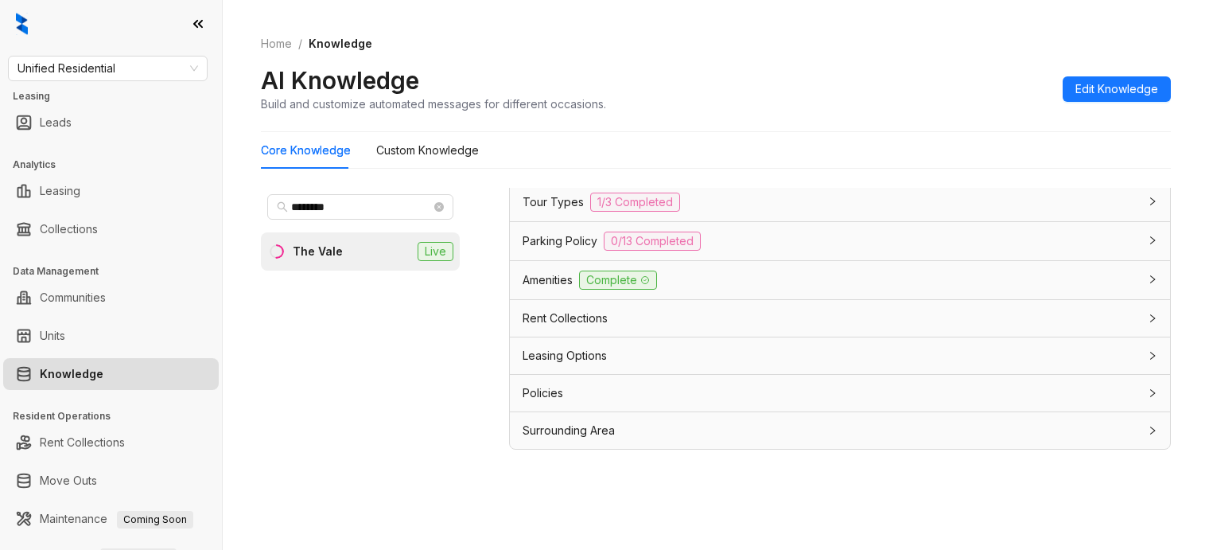
type input "*****"
click at [638, 325] on div "Rent Collections" at bounding box center [831, 318] width 616 height 18
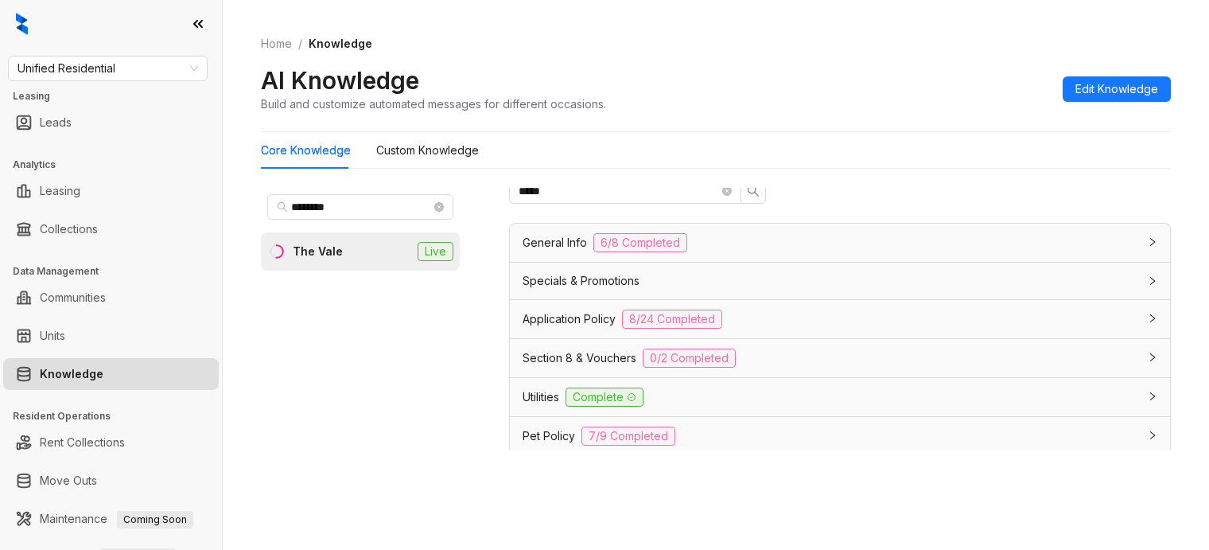
scroll to position [0, 0]
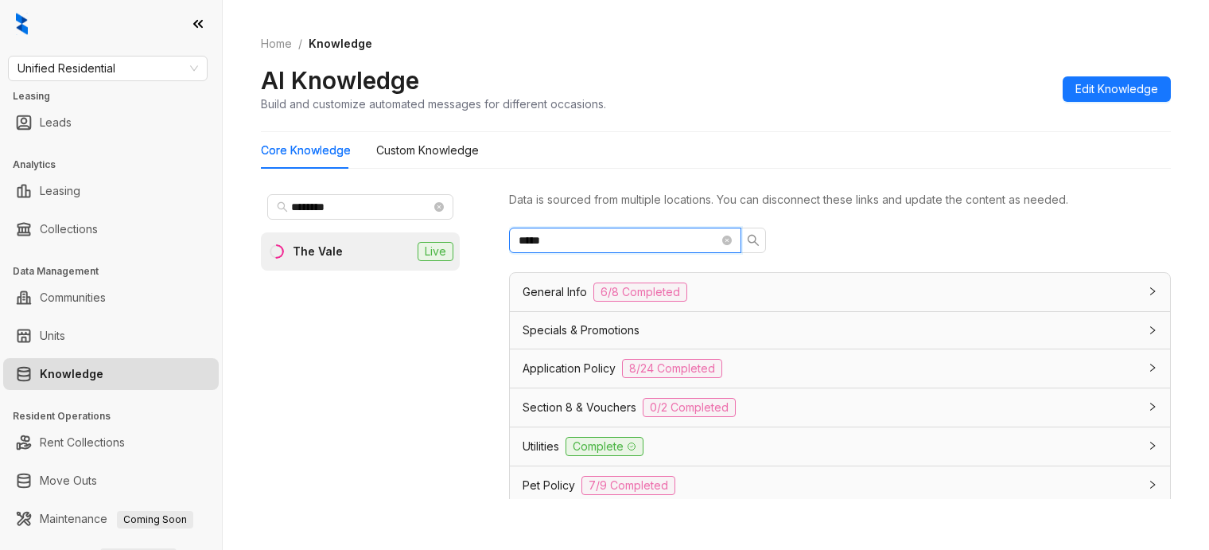
click at [585, 239] on input "*****" at bounding box center [619, 241] width 200 height 18
type input "*"
type input "****"
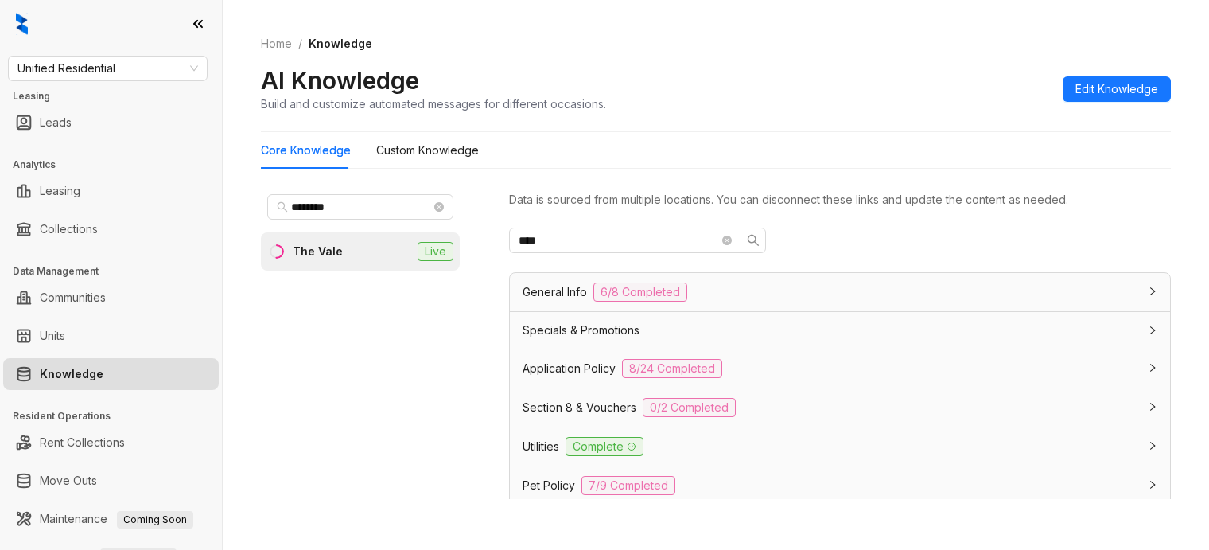
click at [745, 304] on div "General Info 6/8 Completed" at bounding box center [840, 292] width 660 height 38
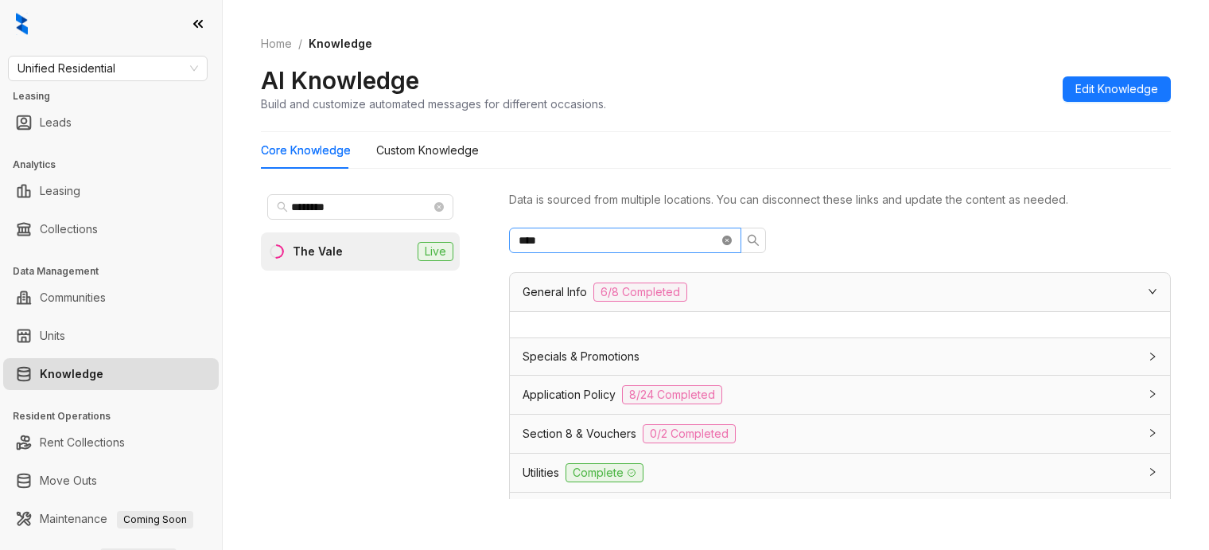
click at [728, 241] on icon "close-circle" at bounding box center [727, 240] width 10 height 10
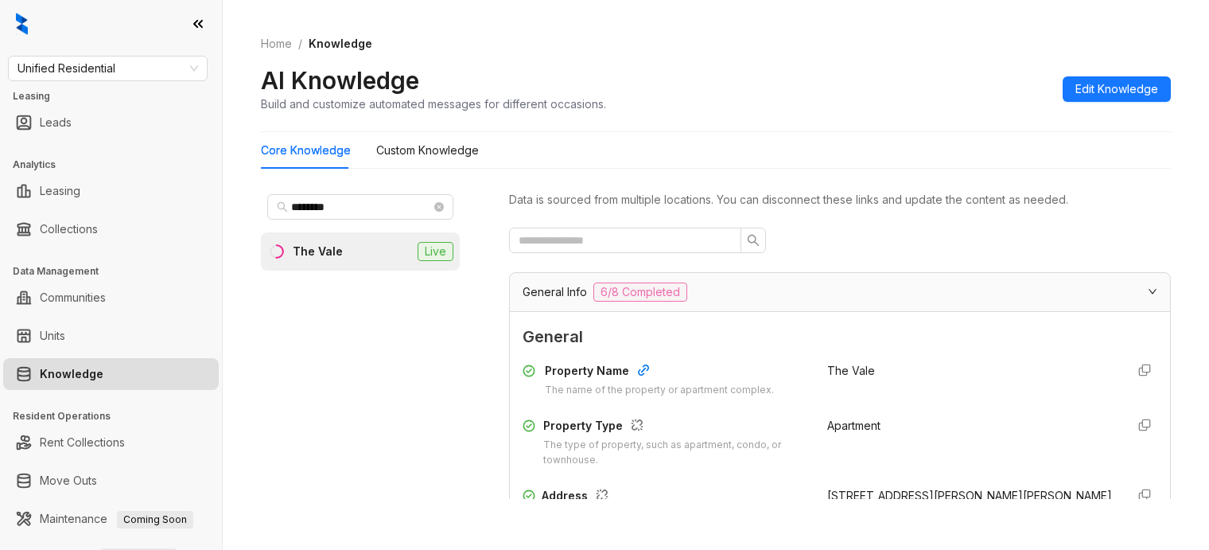
click at [80, 49] on div "Unified Residential Leasing Leads Analytics Leasing Collections Data Management…" at bounding box center [111, 275] width 222 height 550
click at [92, 64] on span "Unified Residential" at bounding box center [108, 68] width 181 height 24
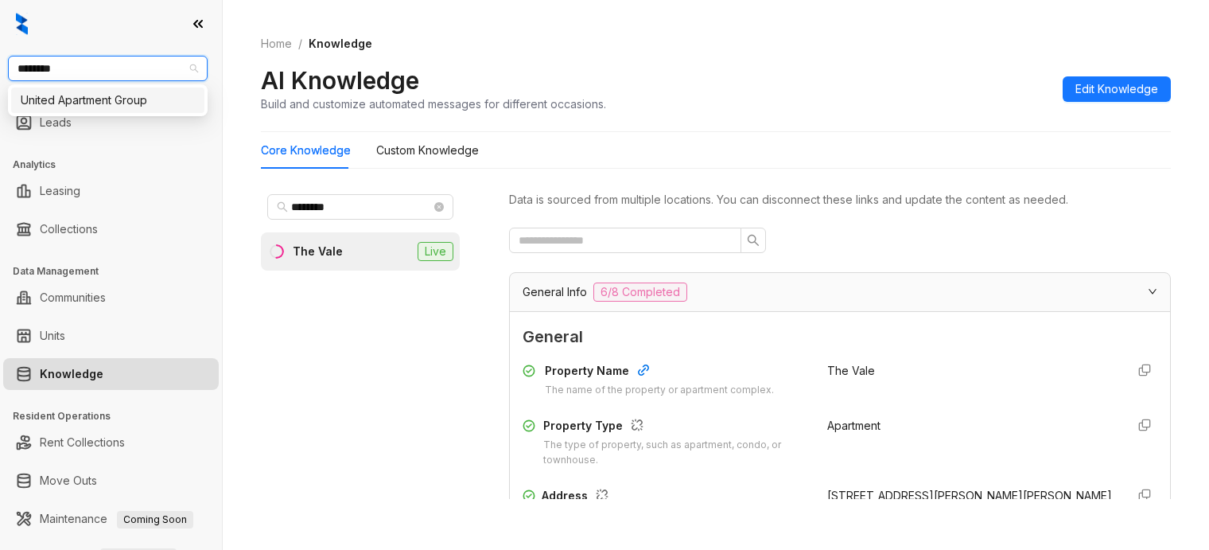
type input "*********"
click at [153, 104] on div "United Apartment Group" at bounding box center [108, 100] width 174 height 18
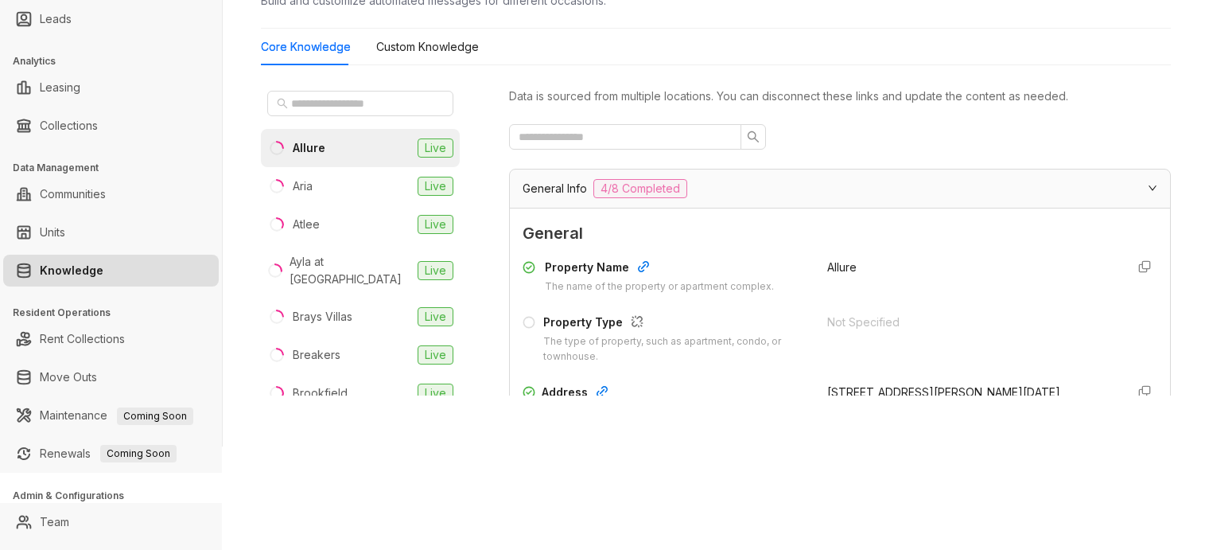
scroll to position [111, 0]
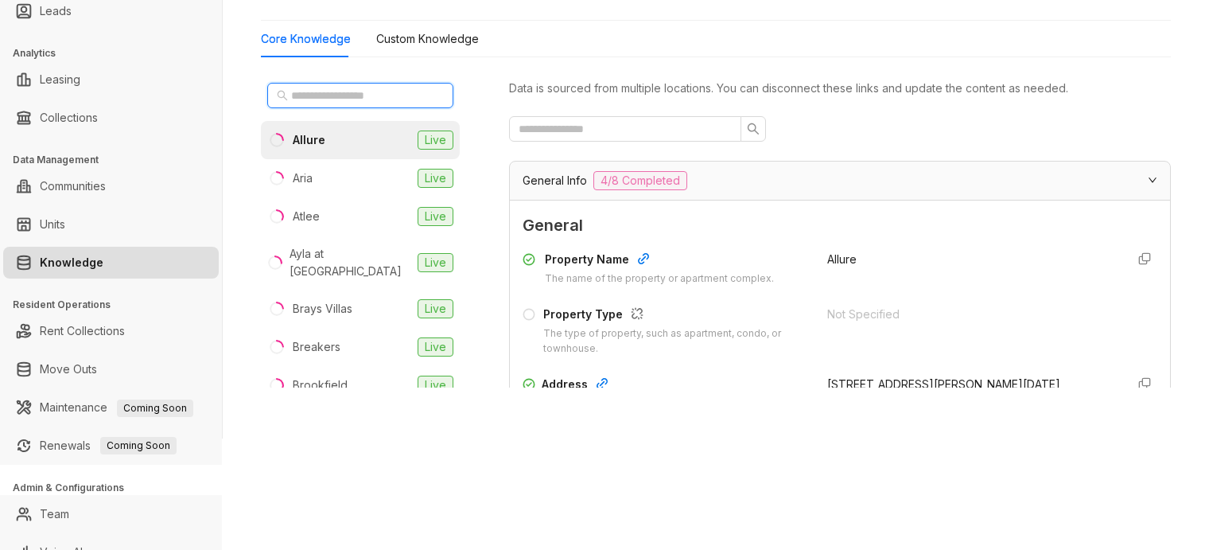
click at [336, 101] on input "text" at bounding box center [361, 96] width 140 height 18
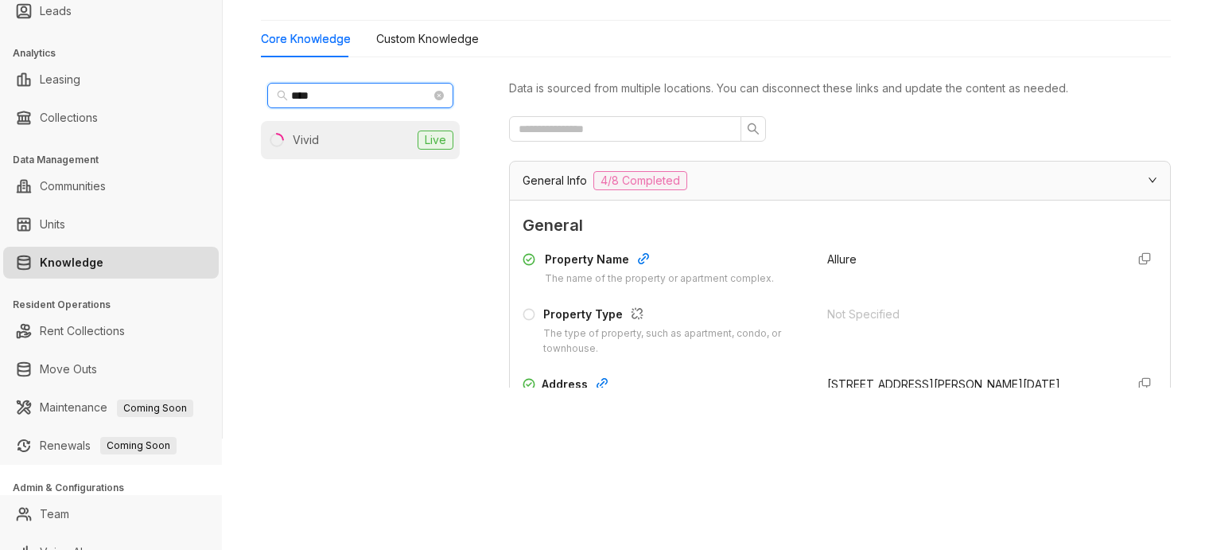
type input "****"
click at [309, 152] on li "Vivid Live" at bounding box center [360, 140] width 199 height 38
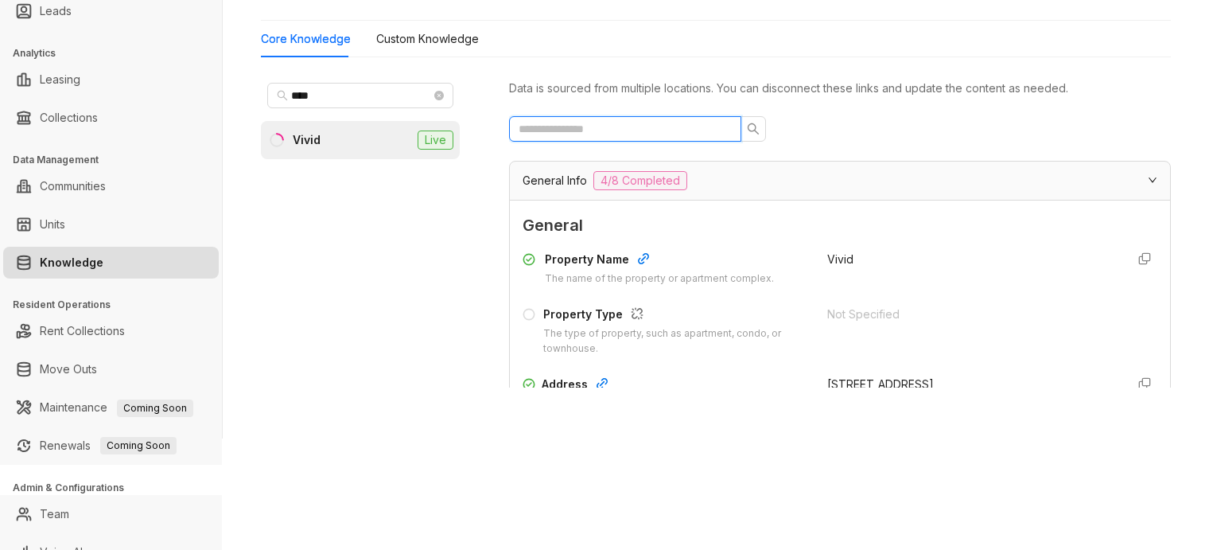
click at [645, 121] on input "text" at bounding box center [619, 129] width 200 height 18
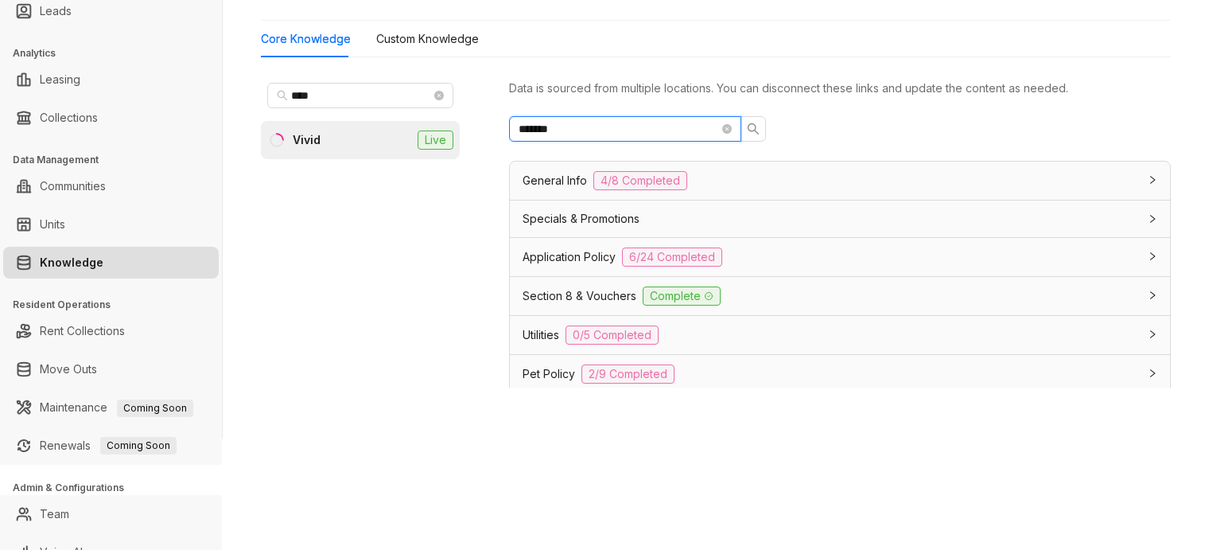
scroll to position [199, 0]
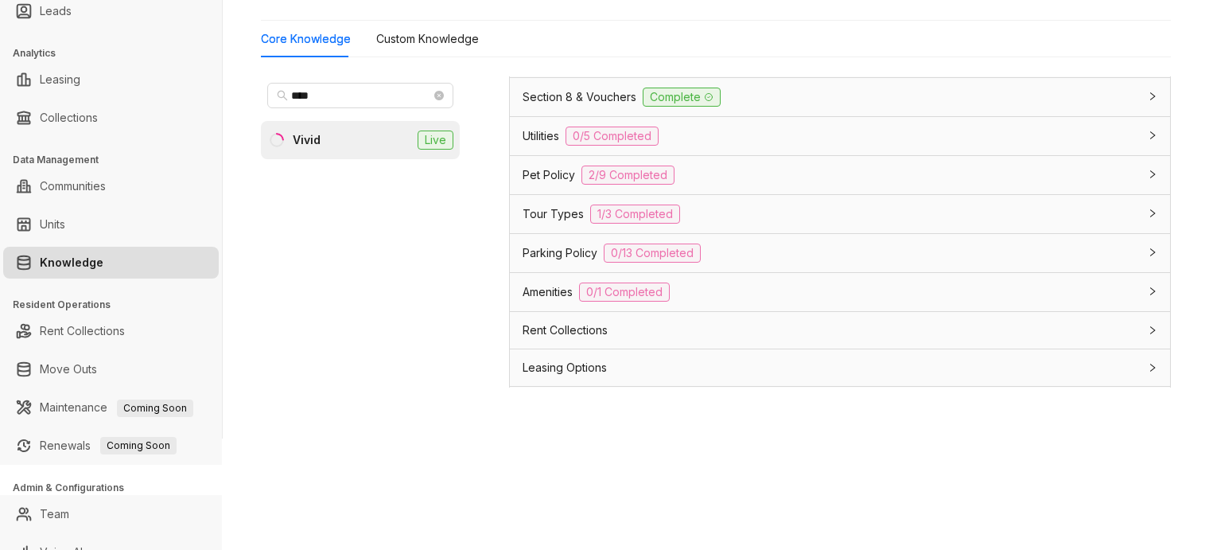
type input "*******"
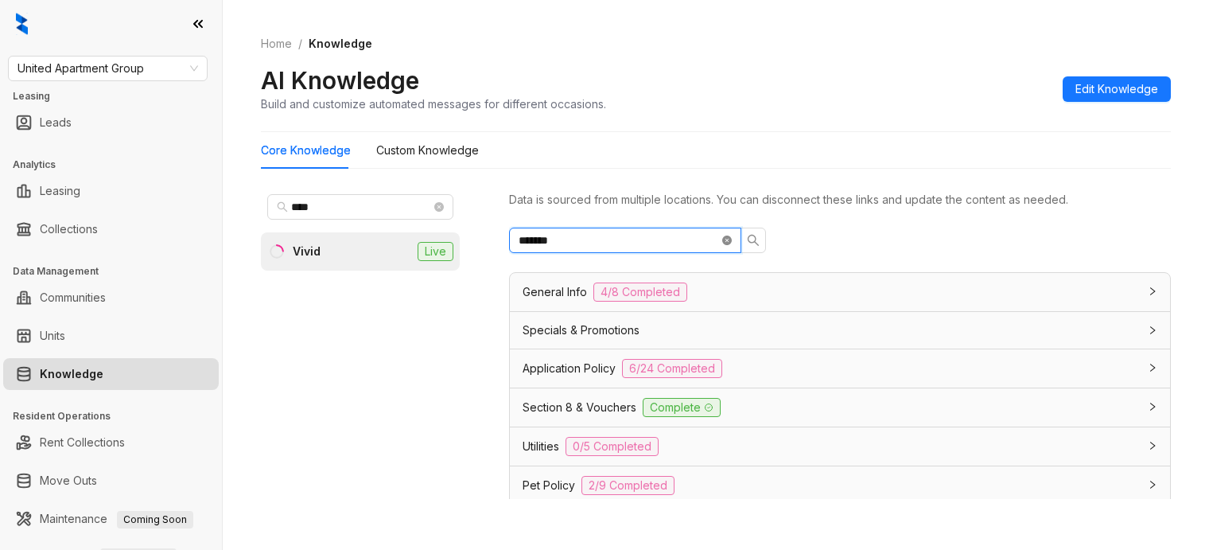
click at [726, 235] on icon "close-circle" at bounding box center [727, 240] width 10 height 10
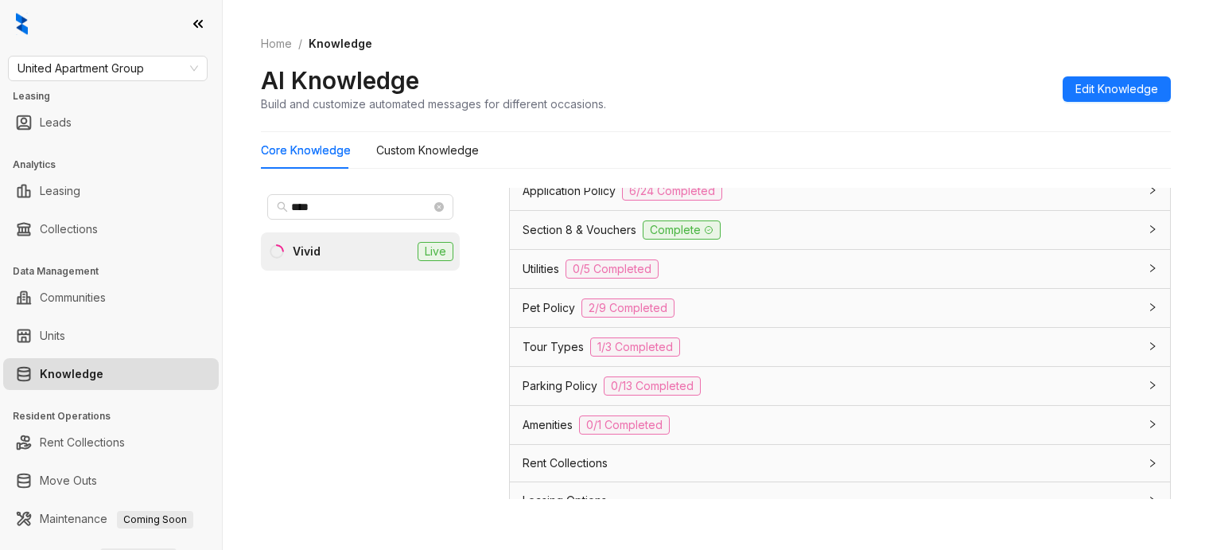
scroll to position [1736, 0]
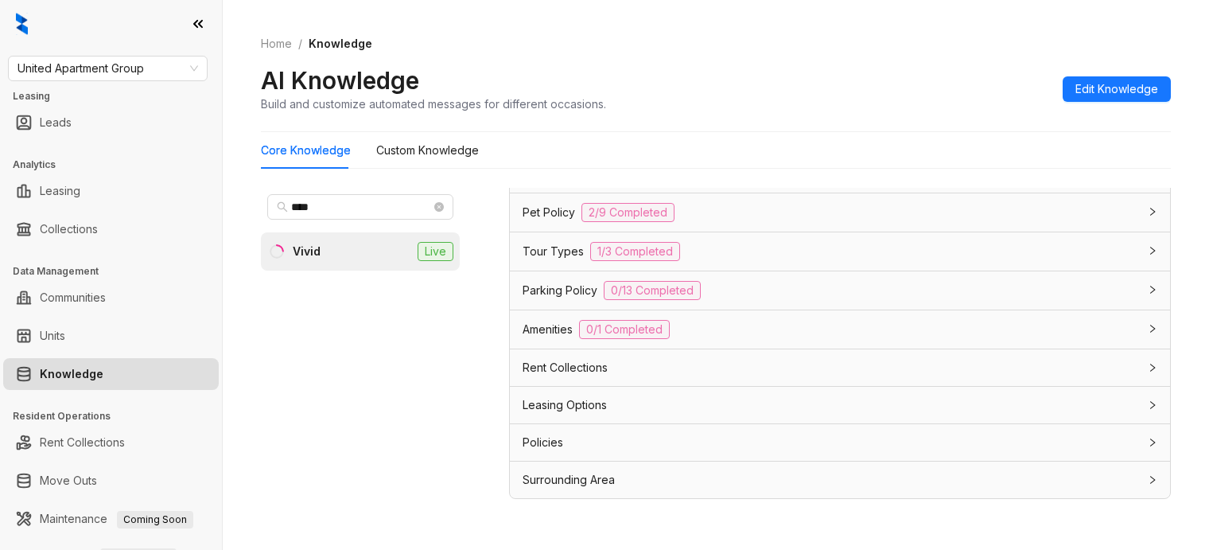
click at [622, 371] on div "Rent Collections" at bounding box center [831, 368] width 616 height 18
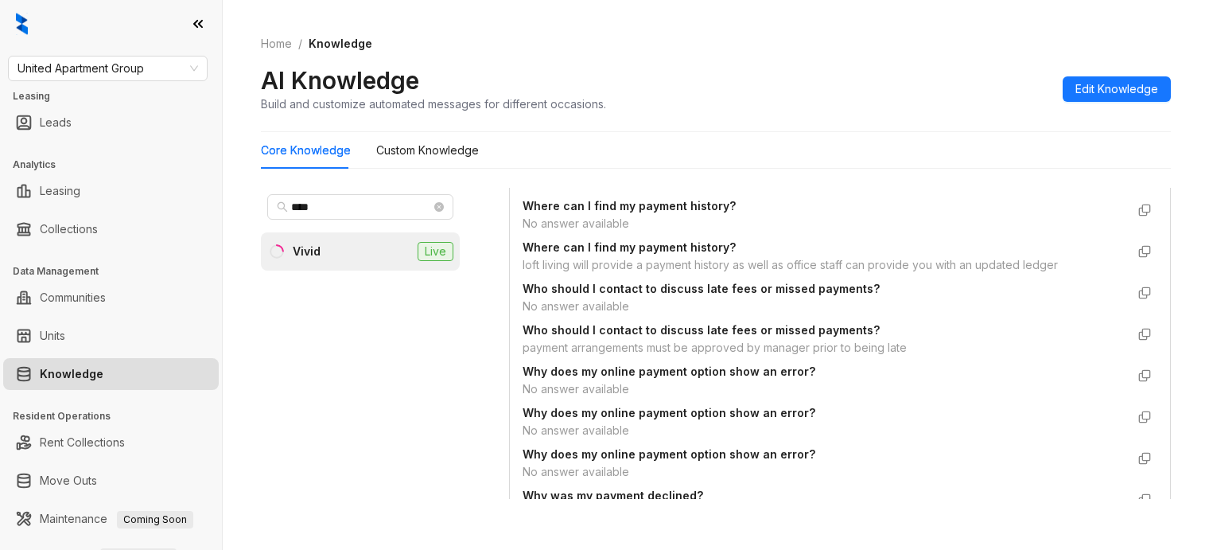
scroll to position [4023, 0]
